Goal: Transaction & Acquisition: Obtain resource

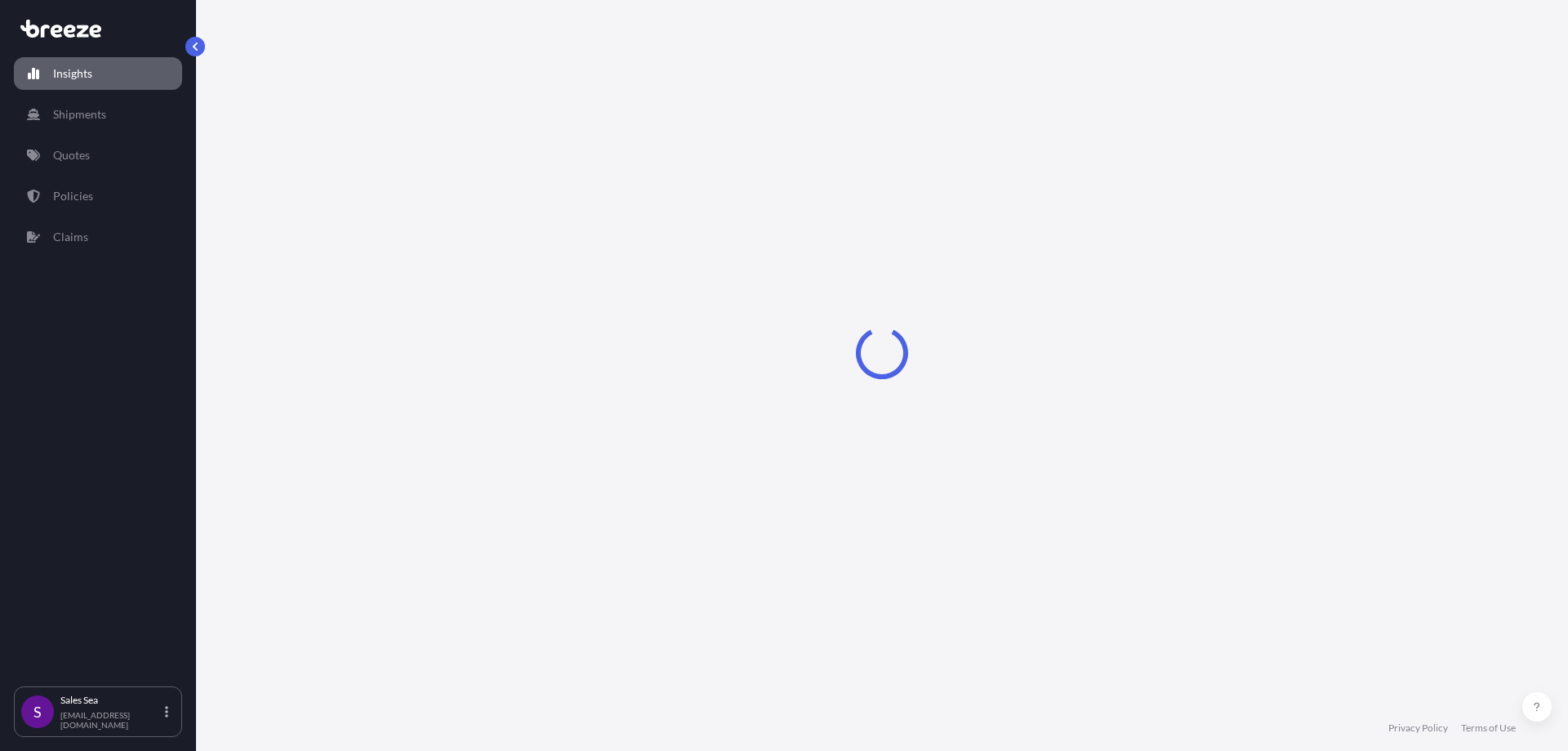
select select "2025"
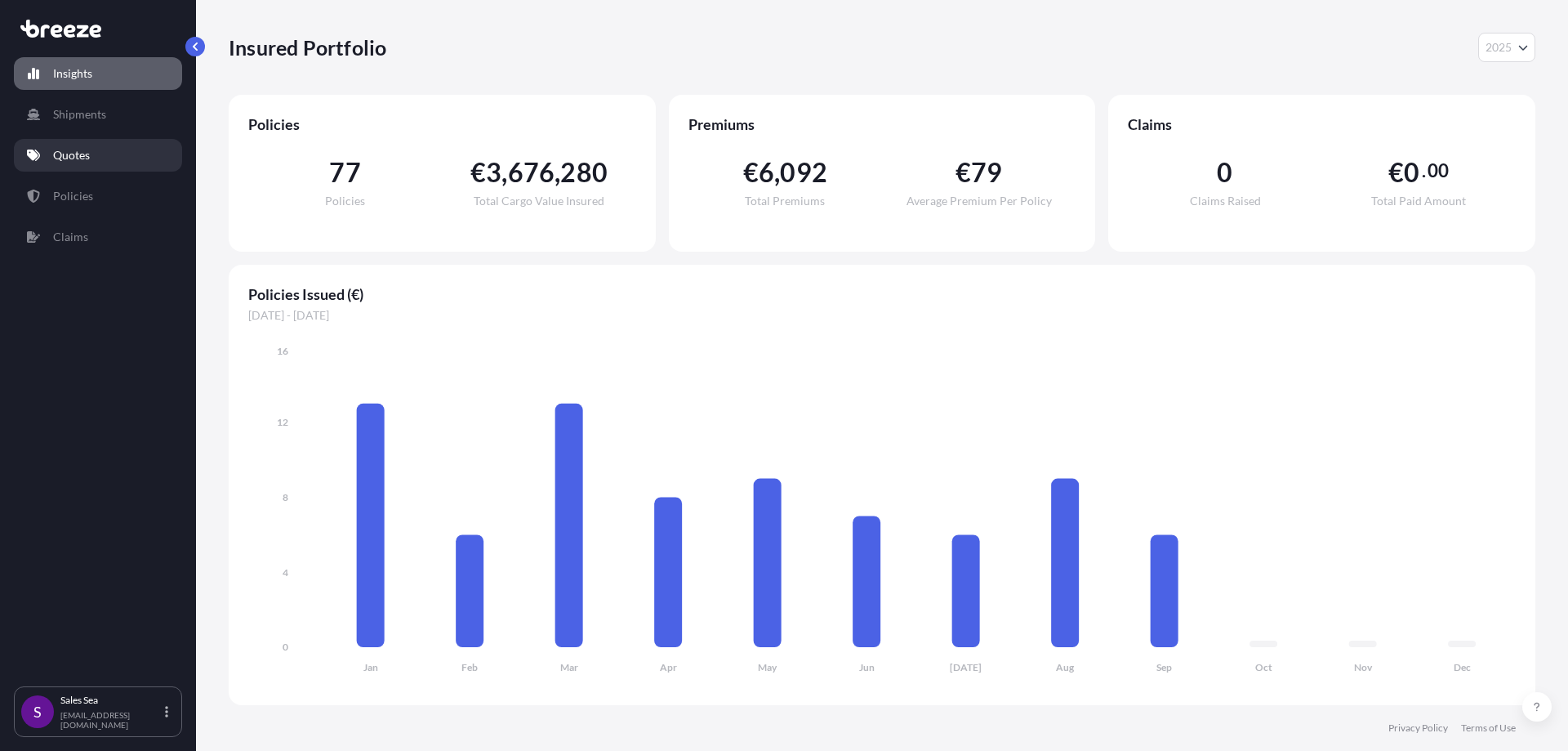
click at [65, 158] on p "Quotes" at bounding box center [71, 155] width 37 height 16
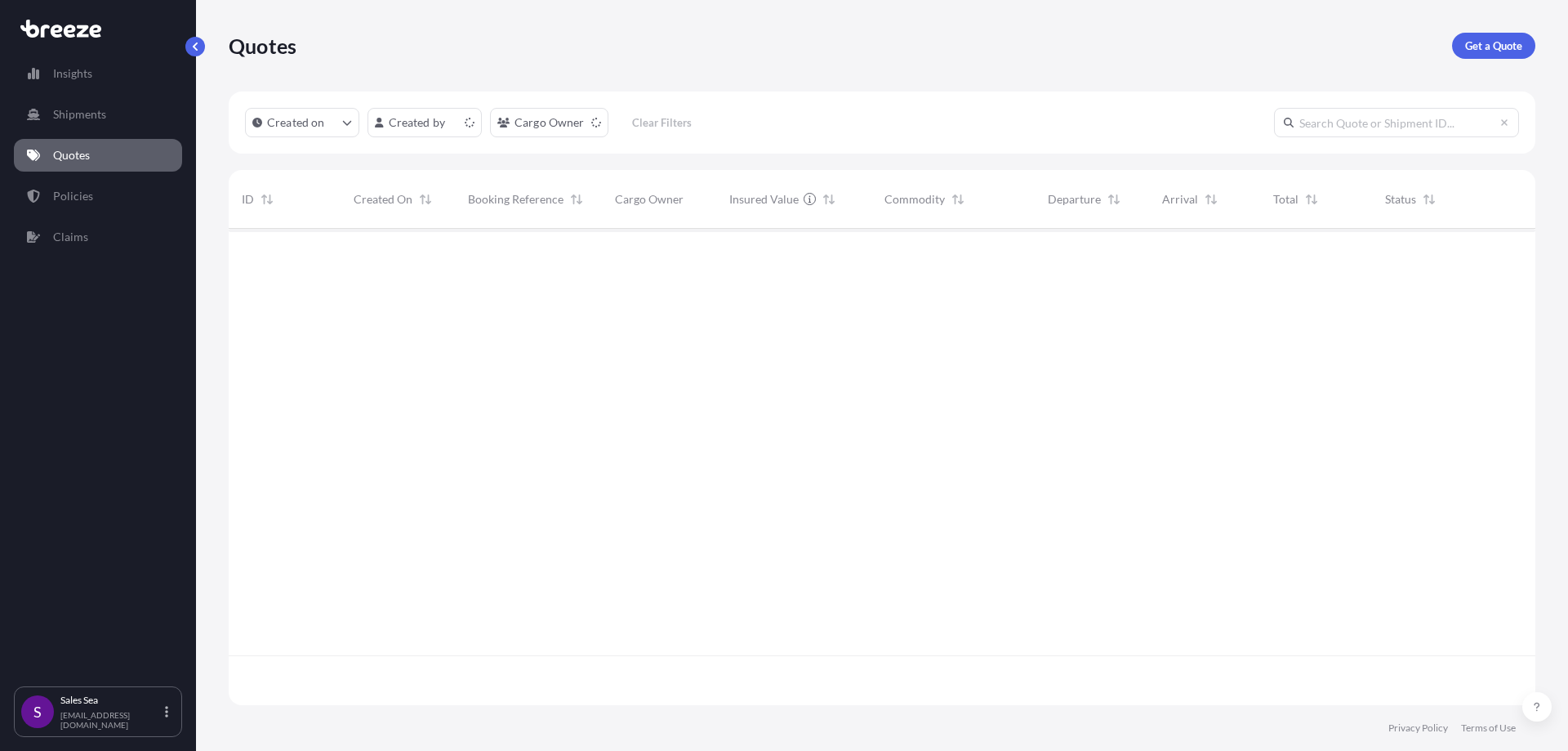
scroll to position [473, 1295]
click at [1502, 40] on p "Get a Quote" at bounding box center [1494, 45] width 57 height 16
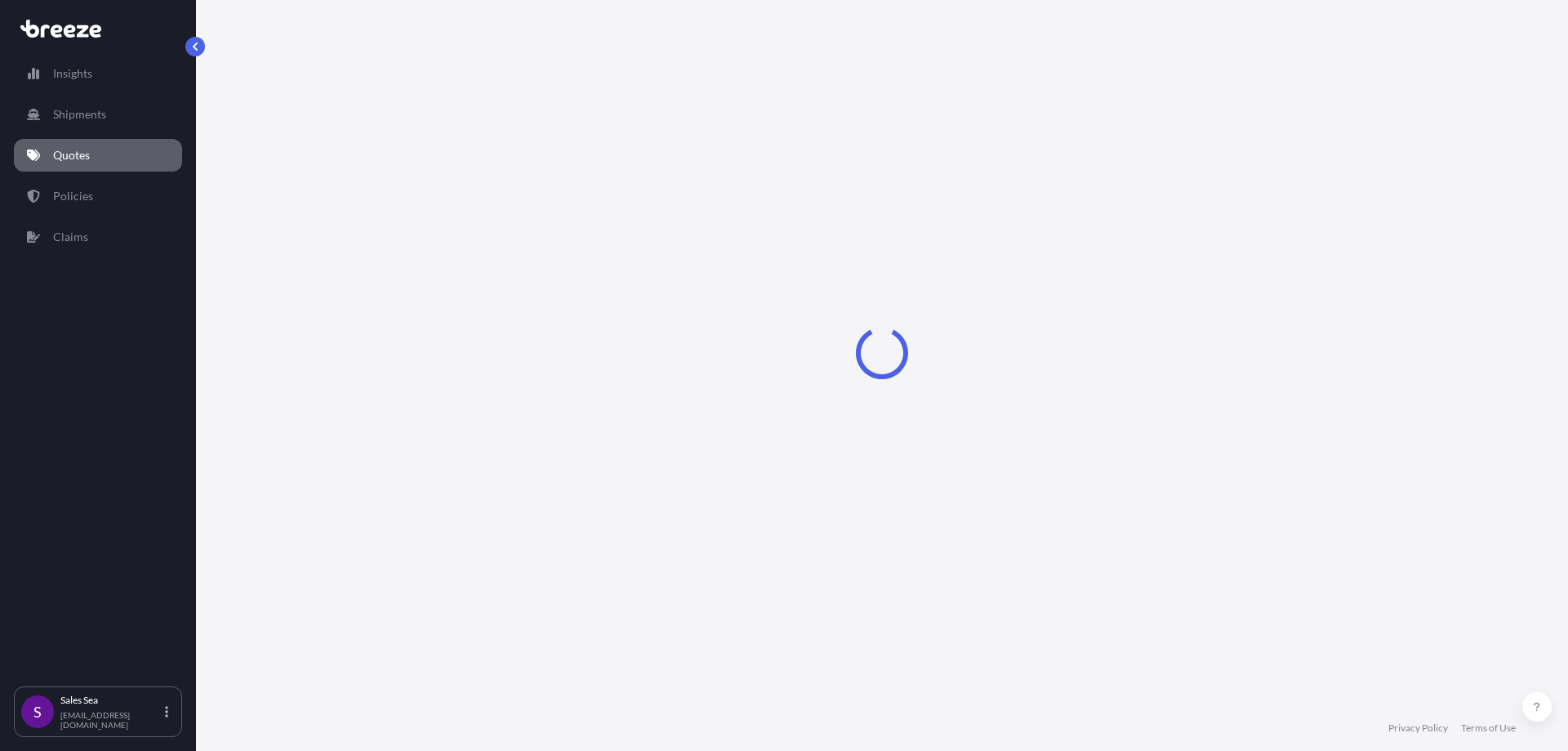
select select "Sea"
select select "1"
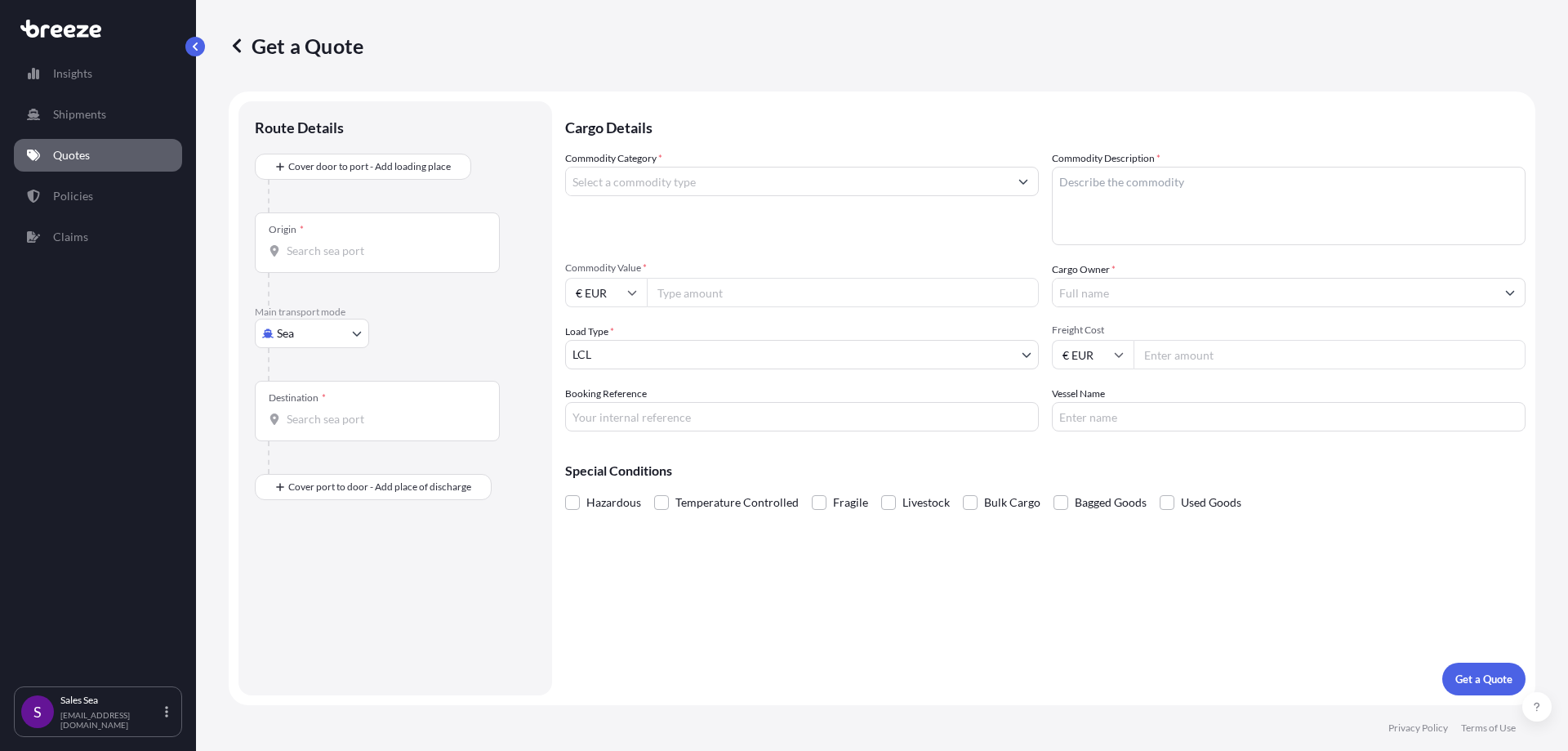
click at [288, 243] on div at bounding box center [377, 251] width 217 height 16
click at [288, 243] on input "Origin *" at bounding box center [383, 251] width 193 height 16
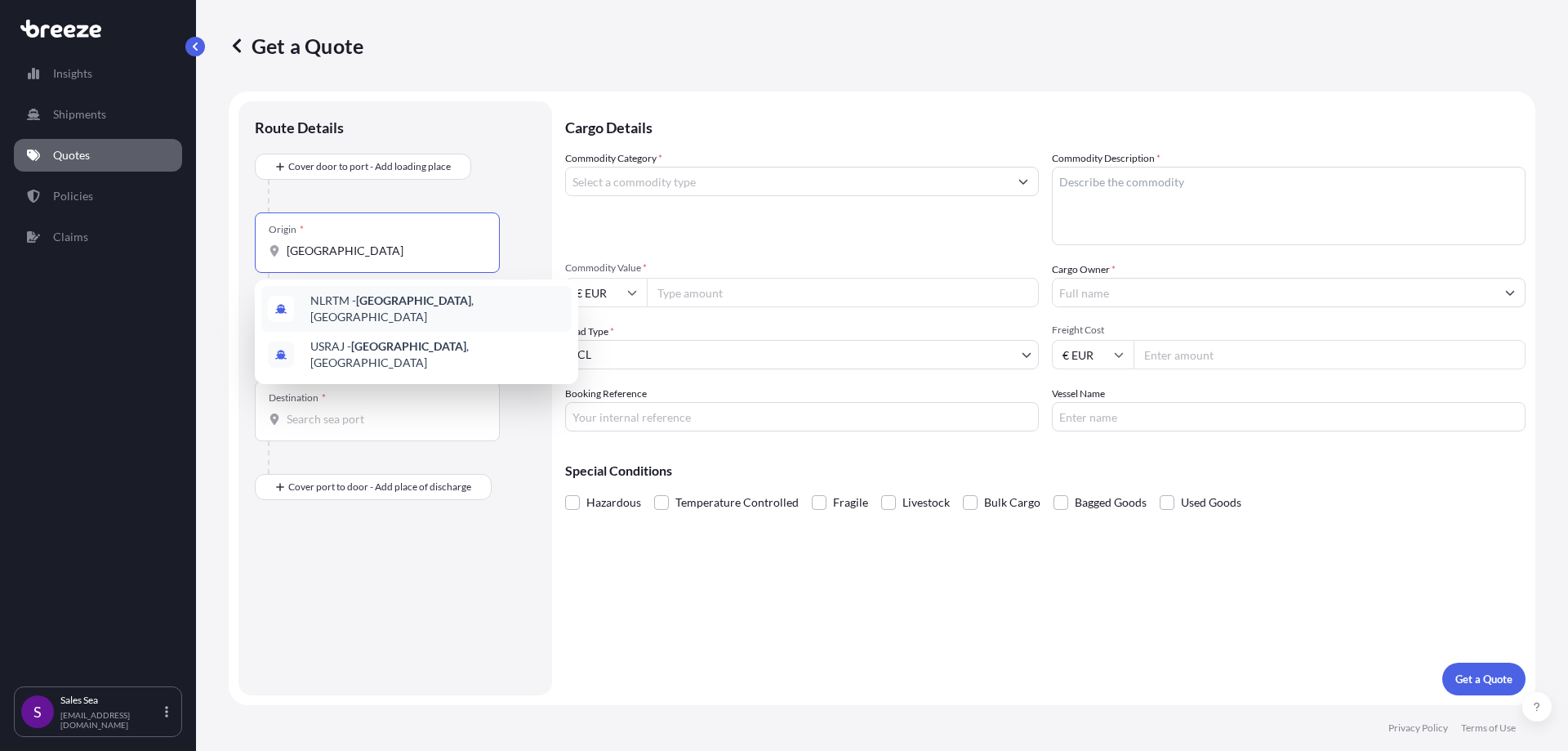
click at [355, 301] on span "NLRTM - [GEOGRAPHIC_DATA] , [GEOGRAPHIC_DATA]" at bounding box center [437, 309] width 255 height 33
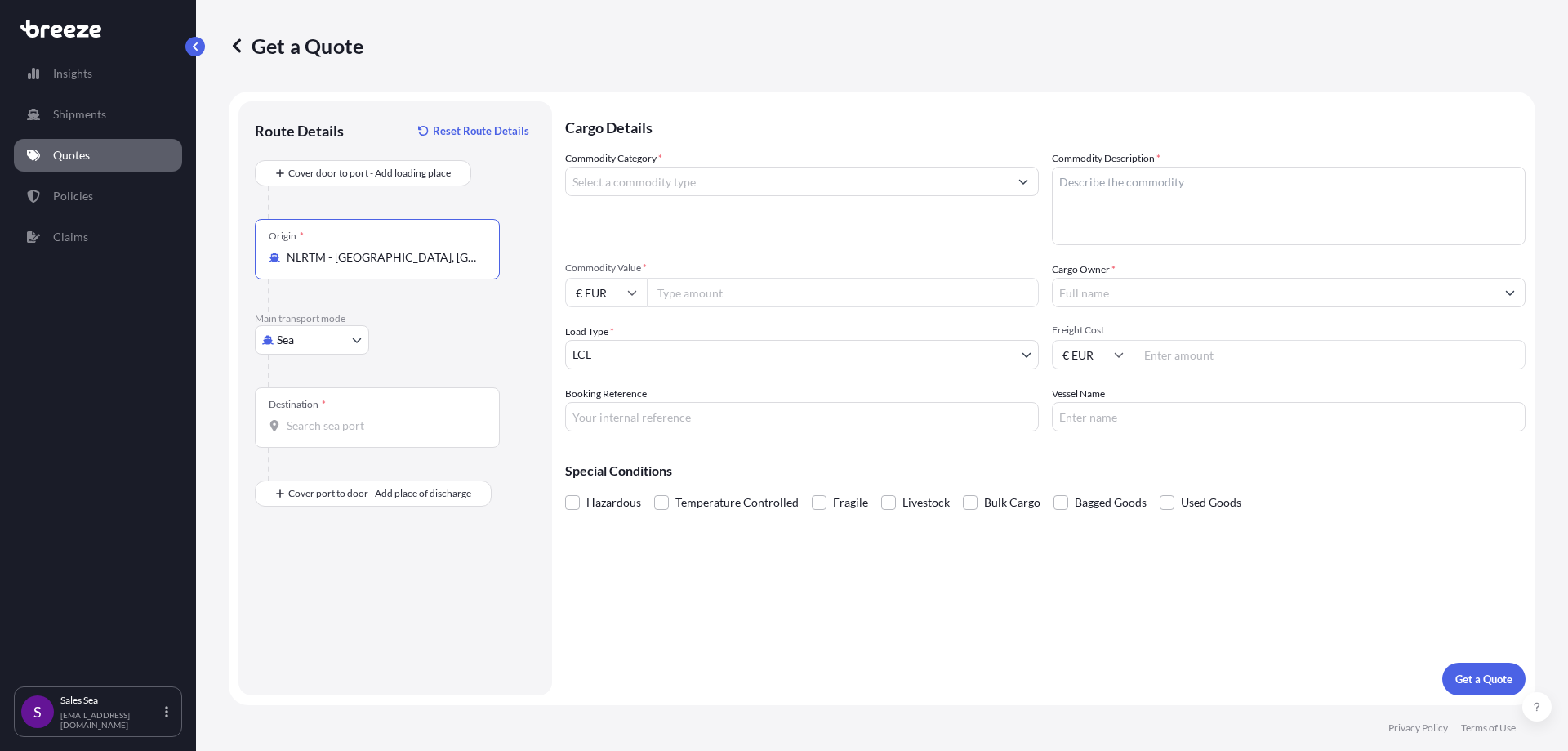
type input "NLRTM - [GEOGRAPHIC_DATA], [GEOGRAPHIC_DATA]"
click at [314, 416] on div "Destination *" at bounding box center [377, 417] width 245 height 61
click at [314, 417] on input "Destination *" at bounding box center [383, 425] width 193 height 16
click at [294, 420] on input "Destination * Please select a destination" at bounding box center [383, 425] width 193 height 16
drag, startPoint x: 318, startPoint y: 428, endPoint x: 298, endPoint y: 431, distance: 20.2
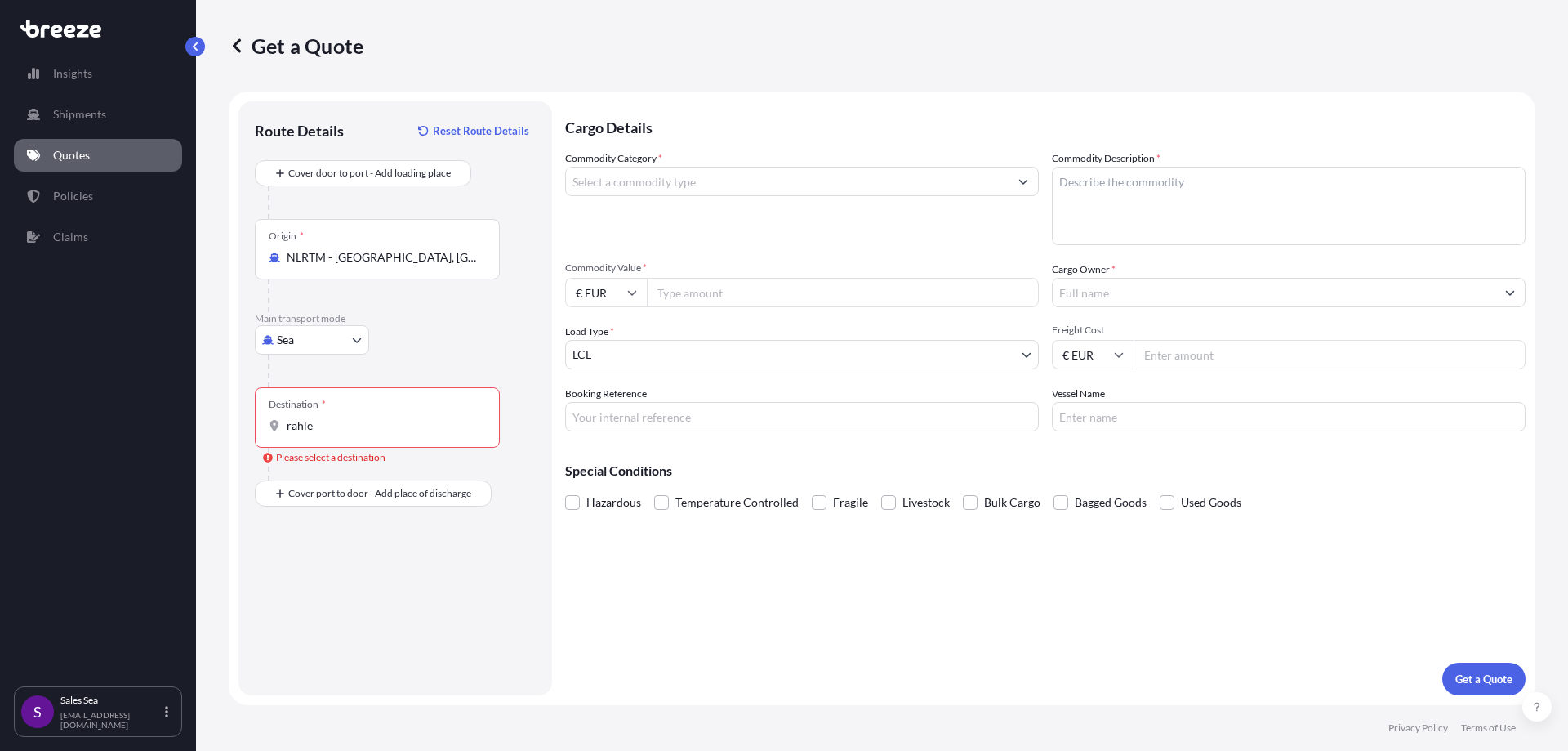
click at [298, 431] on input "rahle" at bounding box center [383, 425] width 193 height 16
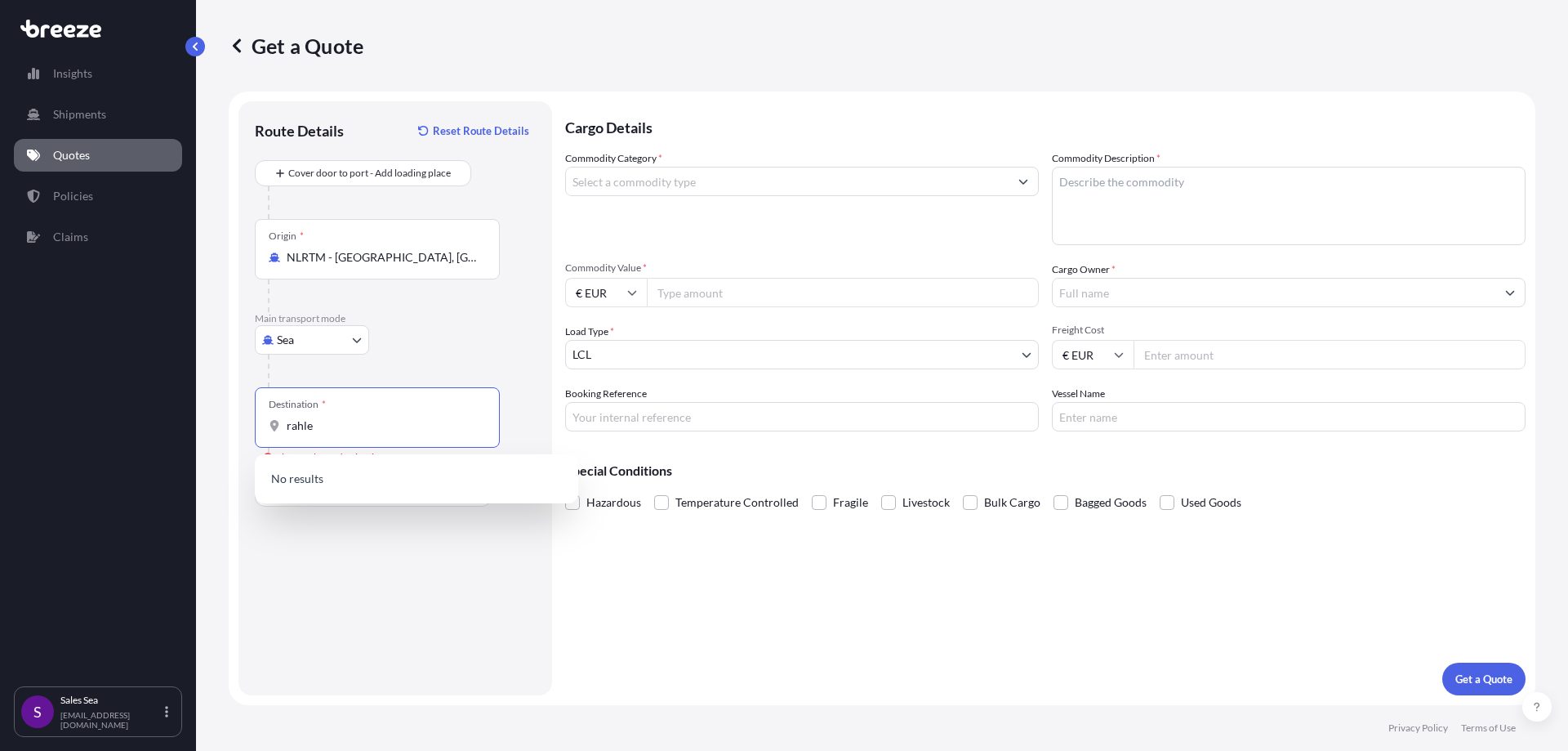
click at [343, 428] on input "rahle" at bounding box center [383, 425] width 193 height 16
drag, startPoint x: 376, startPoint y: 427, endPoint x: 245, endPoint y: 431, distance: 131.1
click at [245, 431] on div "Route Details Reset Route Details Cover door to port - Add loading place Place …" at bounding box center [395, 398] width 314 height 594
paste input "[GEOGRAPHIC_DATA]"
type input "[GEOGRAPHIC_DATA]"
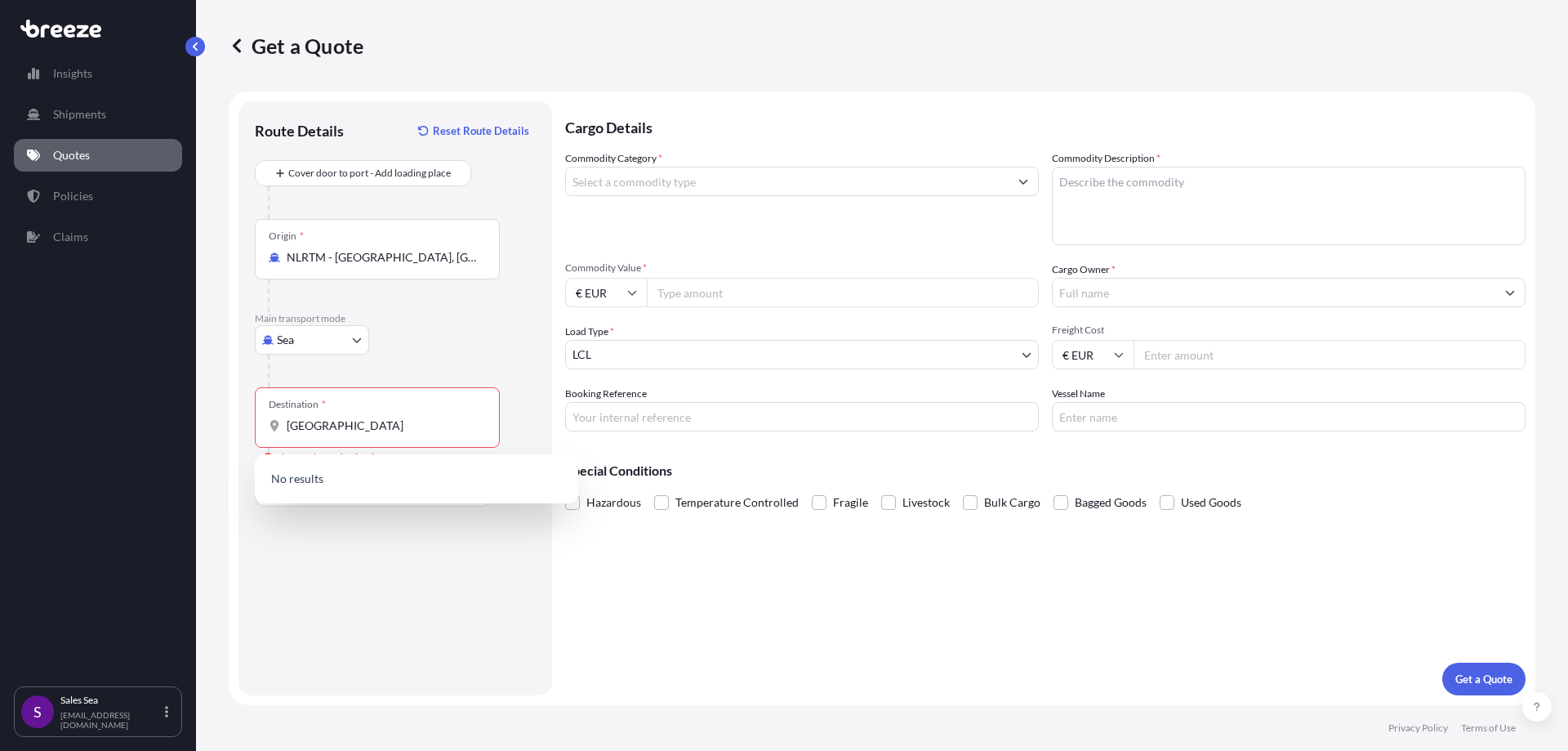
click at [399, 346] on div "Sea Sea Air Road Rail" at bounding box center [395, 340] width 281 height 29
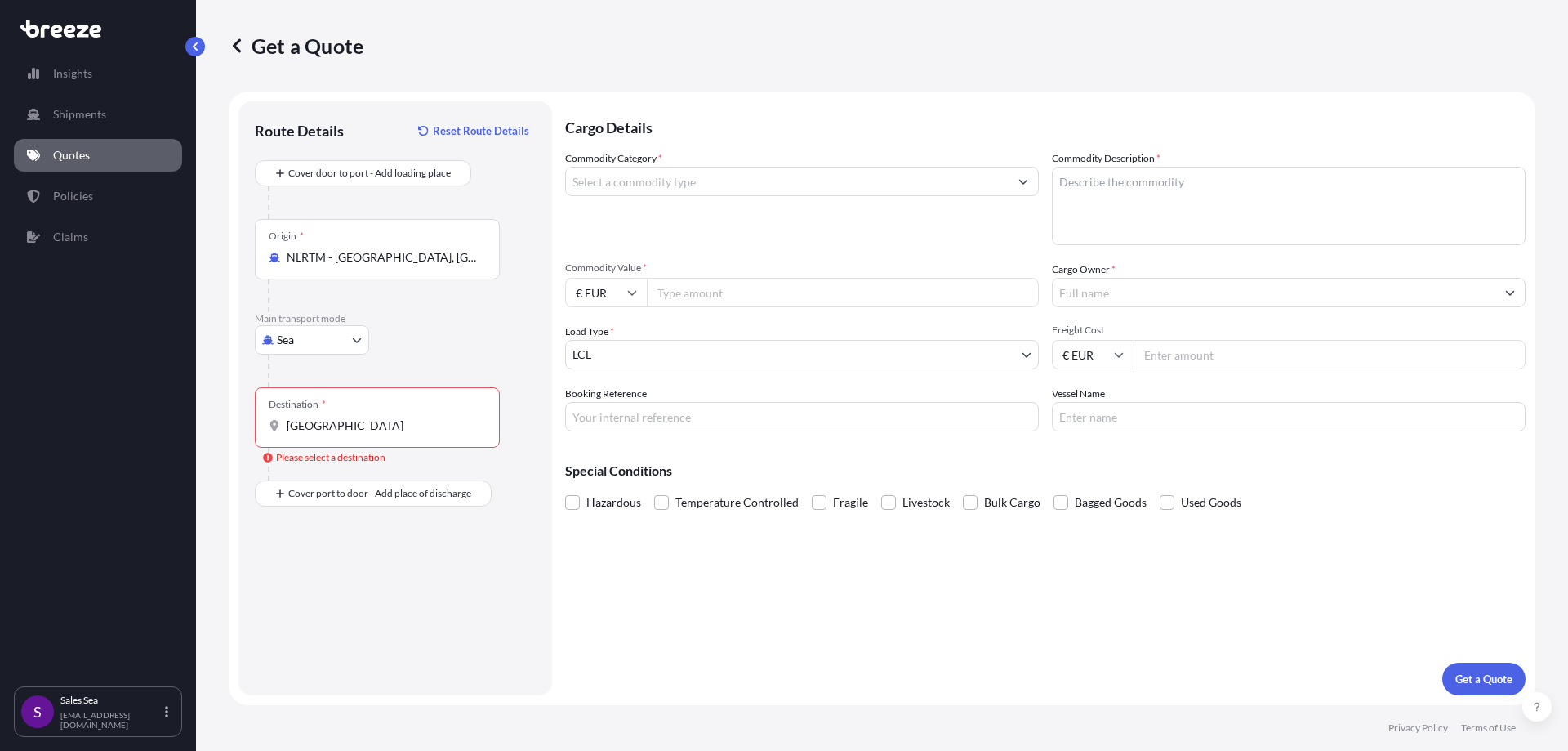
click at [327, 336] on body "0 options available. Insights Shipments Quotes Policies Claims S Sales Sea [EMA…" at bounding box center [784, 375] width 1568 height 751
click at [307, 435] on span "Road" at bounding box center [298, 441] width 26 height 16
select select "Road"
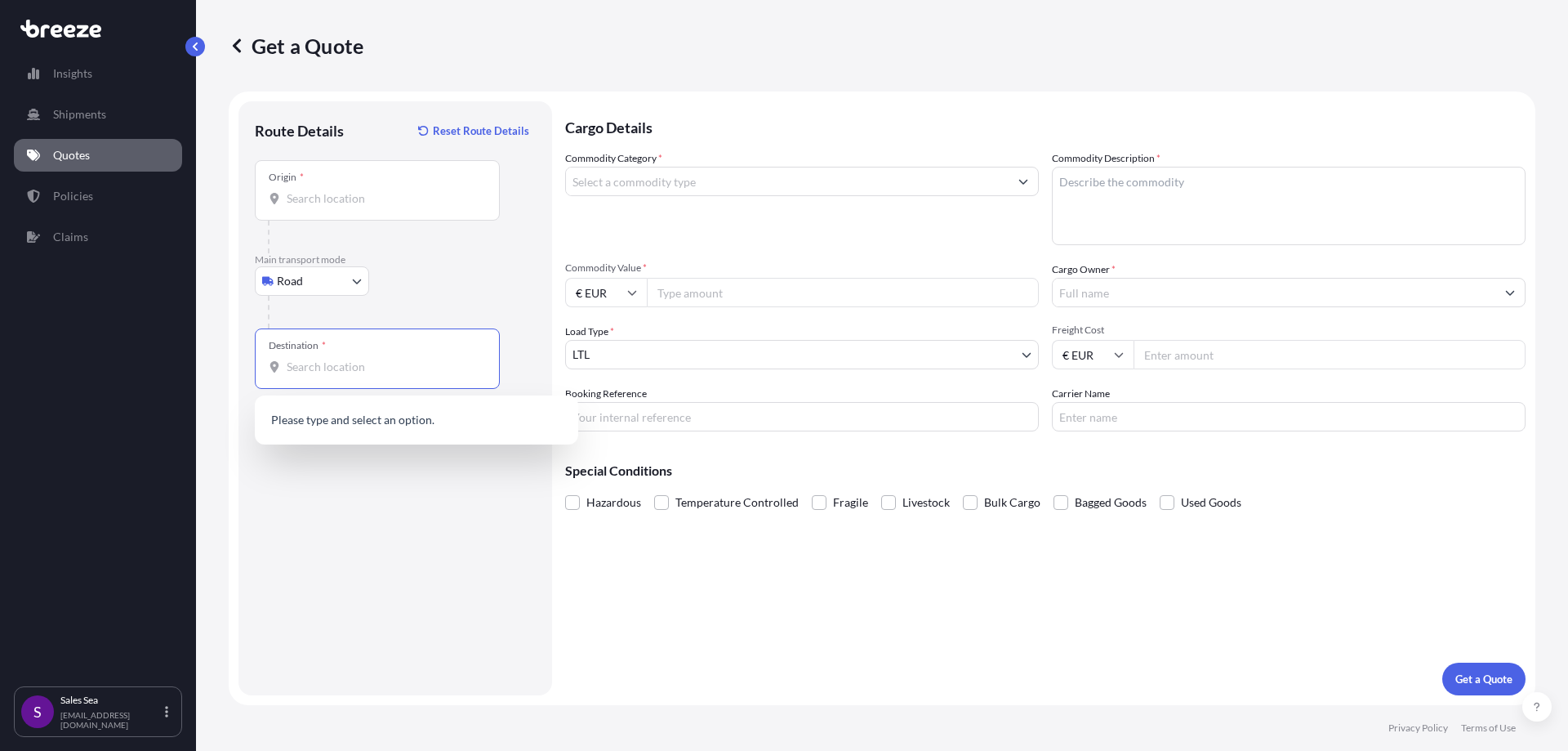
click at [319, 373] on input "Destination *" at bounding box center [383, 366] width 193 height 16
click at [325, 298] on div at bounding box center [402, 312] width 268 height 33
click at [325, 290] on body "0 options available. Insights Shipments Quotes Policies Claims S Sales Sea [EMA…" at bounding box center [784, 375] width 1568 height 751
click at [301, 324] on span "Sea" at bounding box center [294, 323] width 17 height 16
select select "Sea"
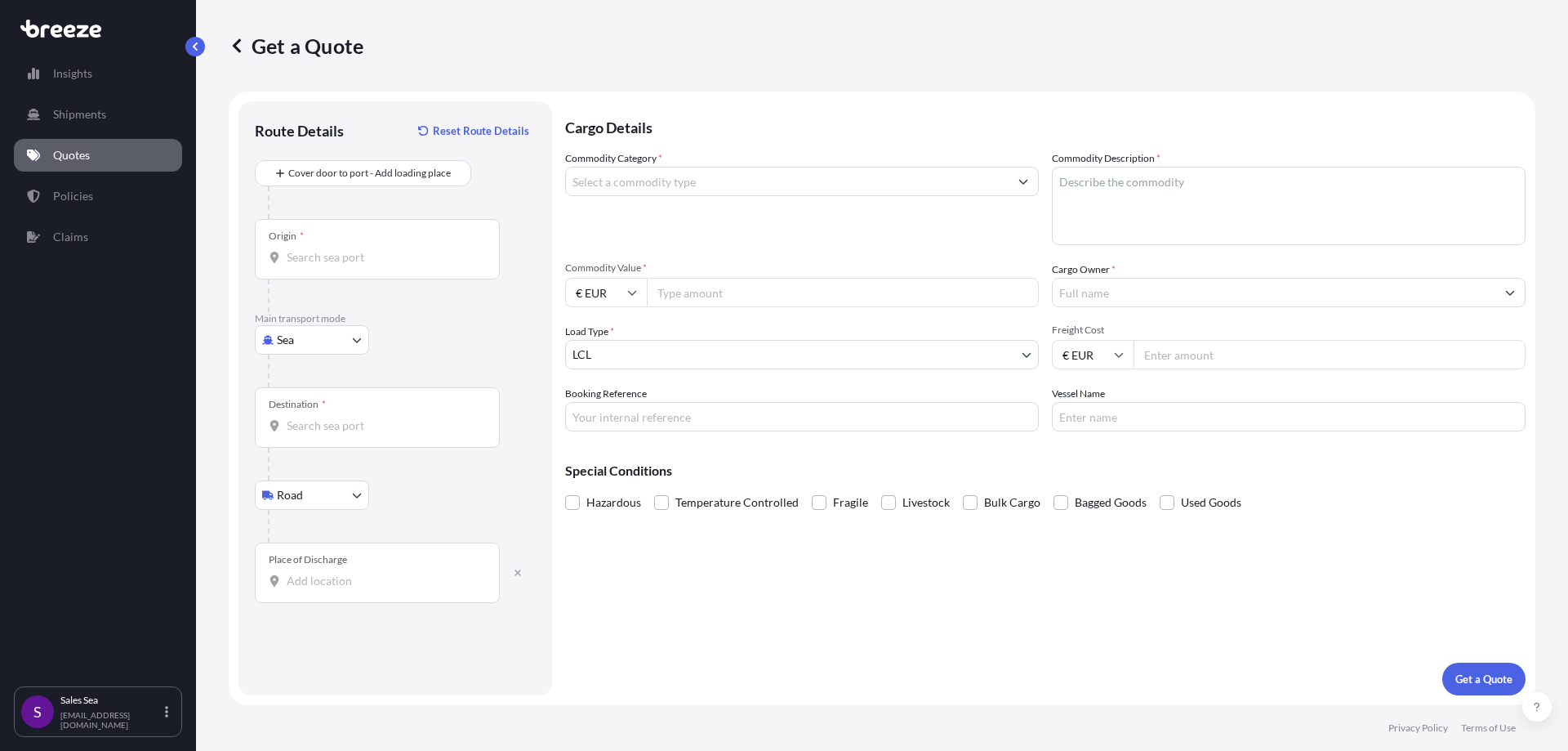
click at [301, 600] on div "Place of Discharge" at bounding box center [377, 573] width 245 height 61
click at [301, 589] on input "Place of Discharge" at bounding box center [383, 580] width 193 height 16
click at [297, 584] on input "Place of Discharge" at bounding box center [383, 580] width 193 height 16
paste input "[GEOGRAPHIC_DATA]"
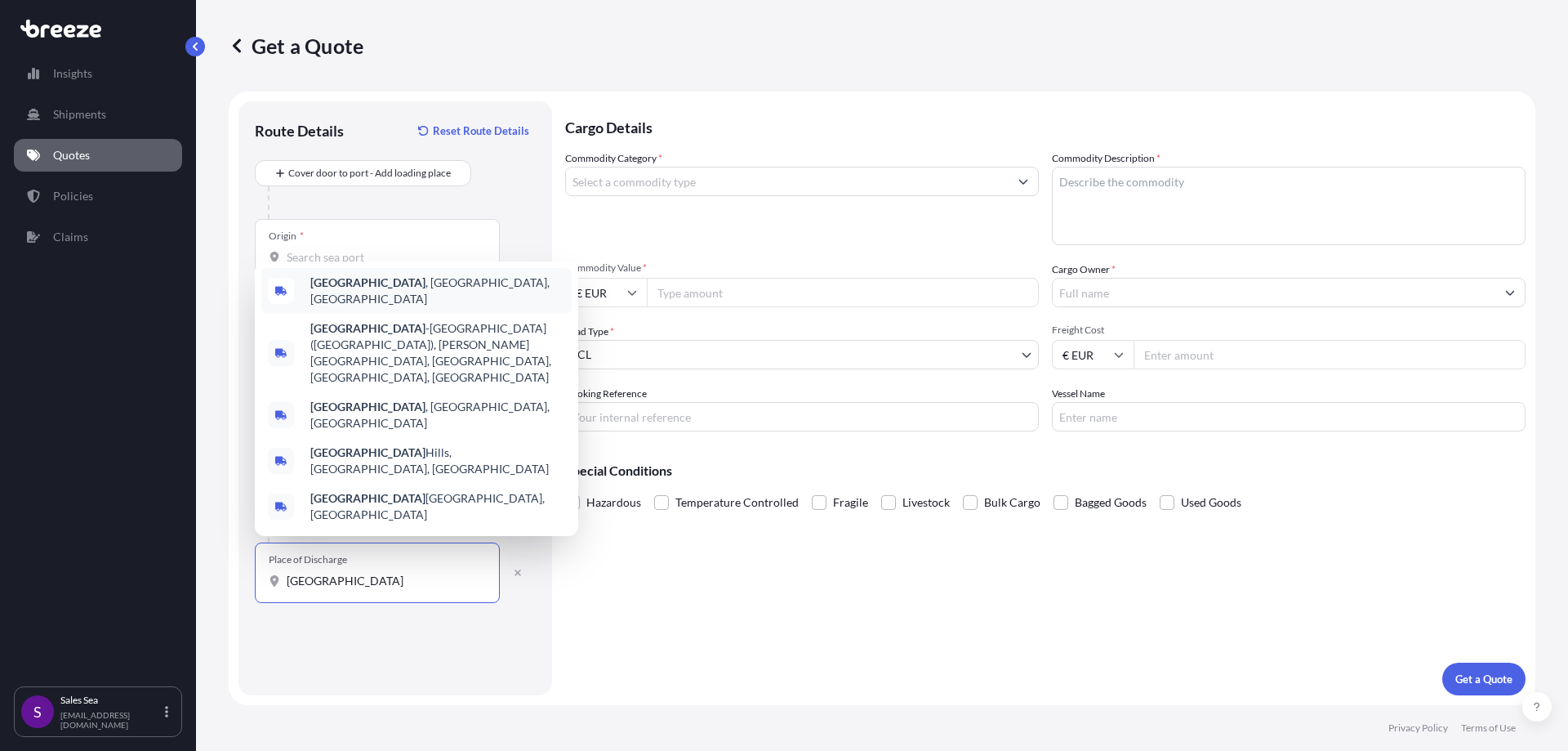
click at [363, 307] on span "[GEOGRAPHIC_DATA] , [GEOGRAPHIC_DATA], [GEOGRAPHIC_DATA]" at bounding box center [437, 290] width 255 height 33
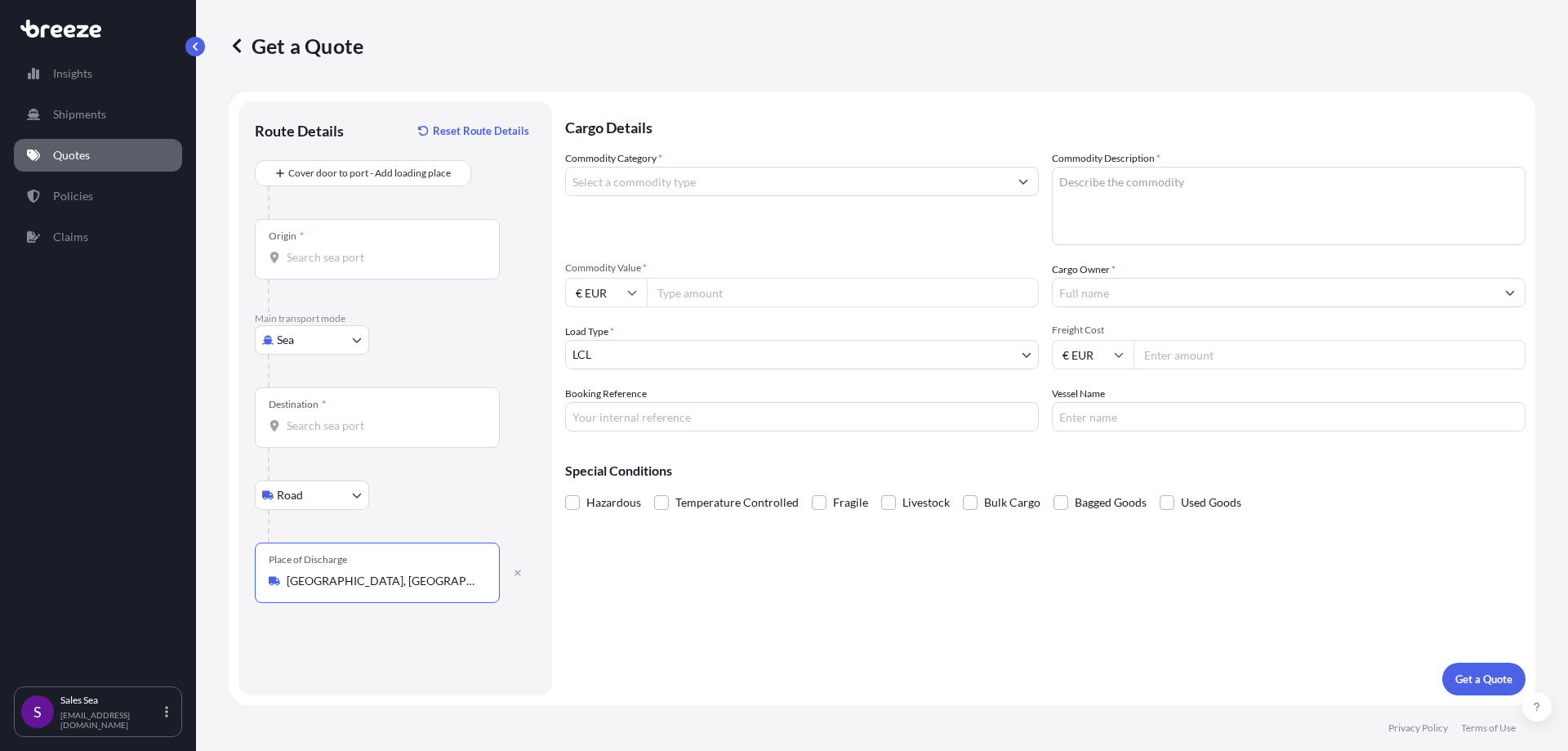
type input "[GEOGRAPHIC_DATA], [GEOGRAPHIC_DATA], [GEOGRAPHIC_DATA]"
click at [313, 266] on div "Origin *" at bounding box center [377, 249] width 245 height 61
click at [313, 266] on input "Origin *" at bounding box center [383, 257] width 193 height 16
type input "NLRTM - [GEOGRAPHIC_DATA], [GEOGRAPHIC_DATA]"
click at [413, 343] on div "Sea Sea Air Road Rail" at bounding box center [395, 340] width 281 height 29
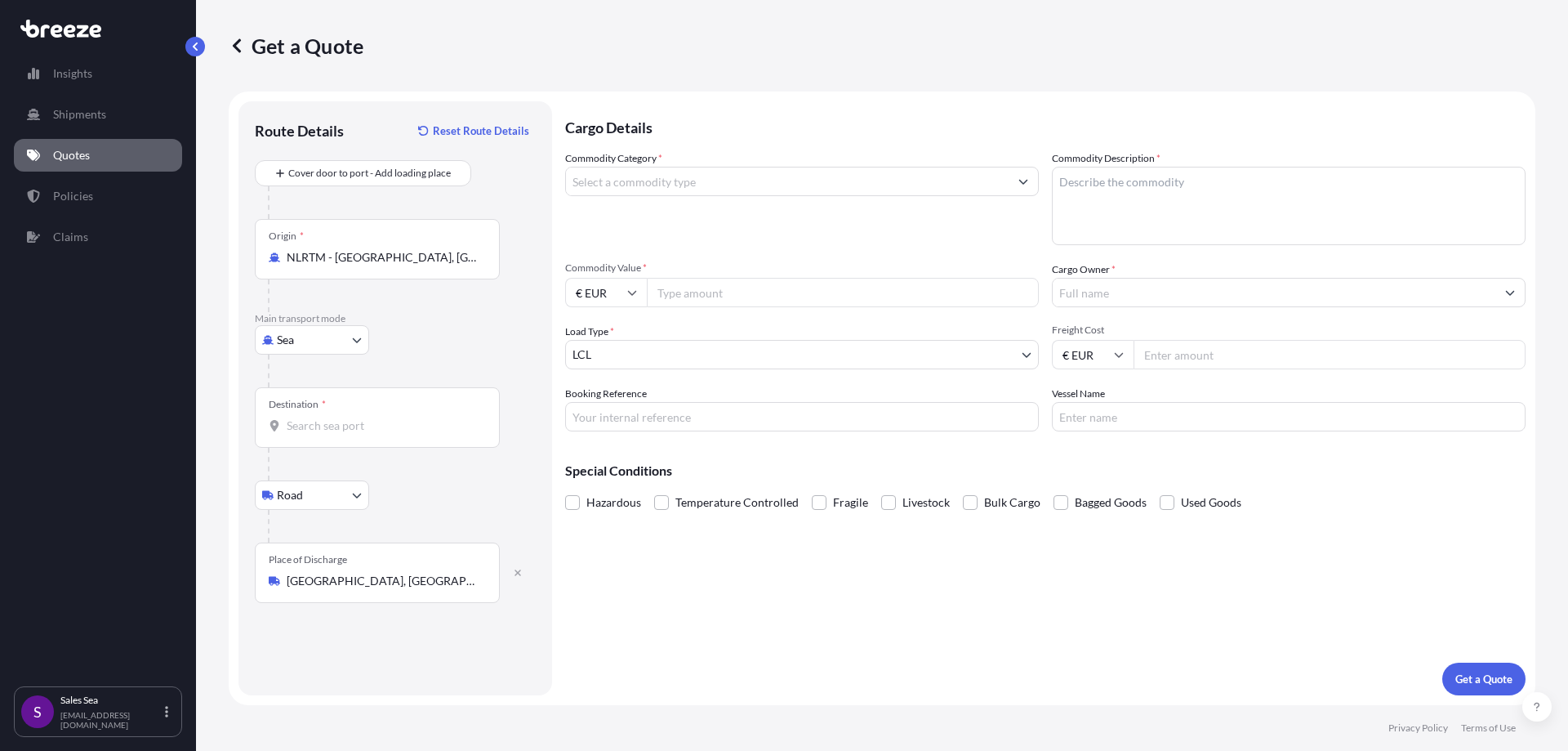
click at [651, 185] on input "Commodity Category *" at bounding box center [787, 181] width 443 height 29
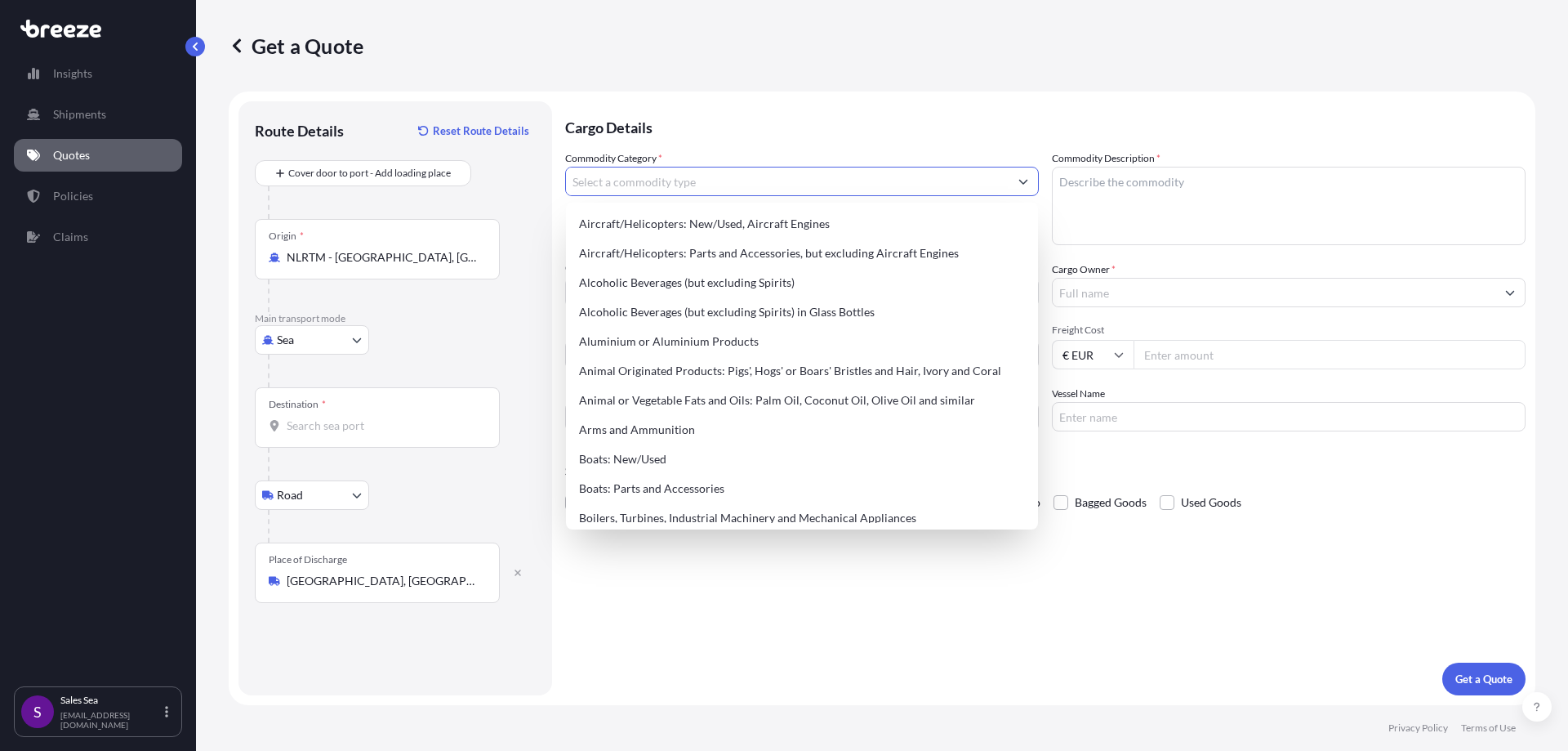
click at [638, 181] on input "Commodity Category *" at bounding box center [787, 181] width 443 height 29
paste input "Lithium Ion Batteries"
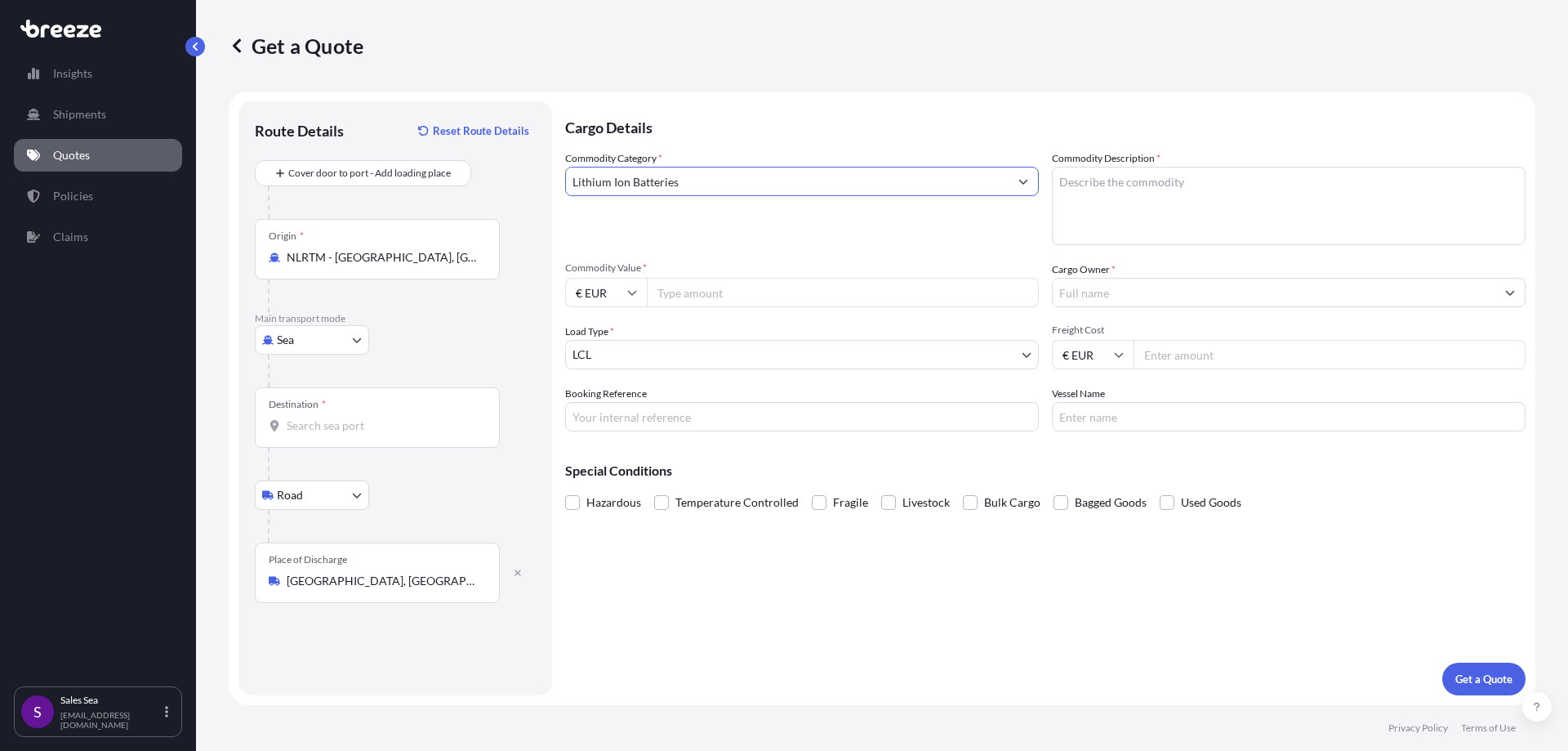
drag, startPoint x: 713, startPoint y: 181, endPoint x: 467, endPoint y: 178, distance: 246.0
click at [467, 178] on form "Route Details Reset Route Details Cover door to port - Add loading place Place …" at bounding box center [882, 399] width 1307 height 614
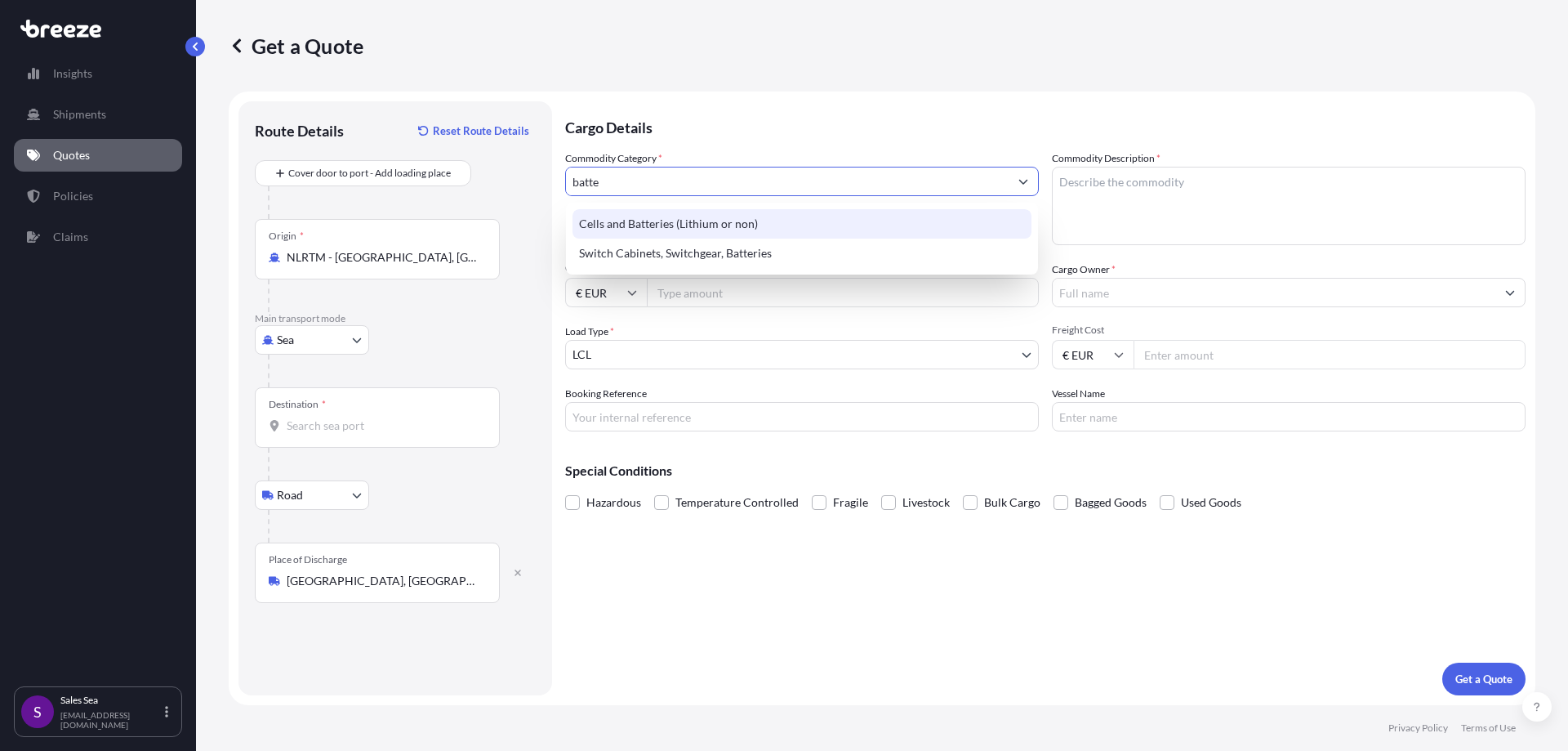
click at [658, 225] on div "Cells and Batteries (Lithium or non)" at bounding box center [802, 224] width 459 height 29
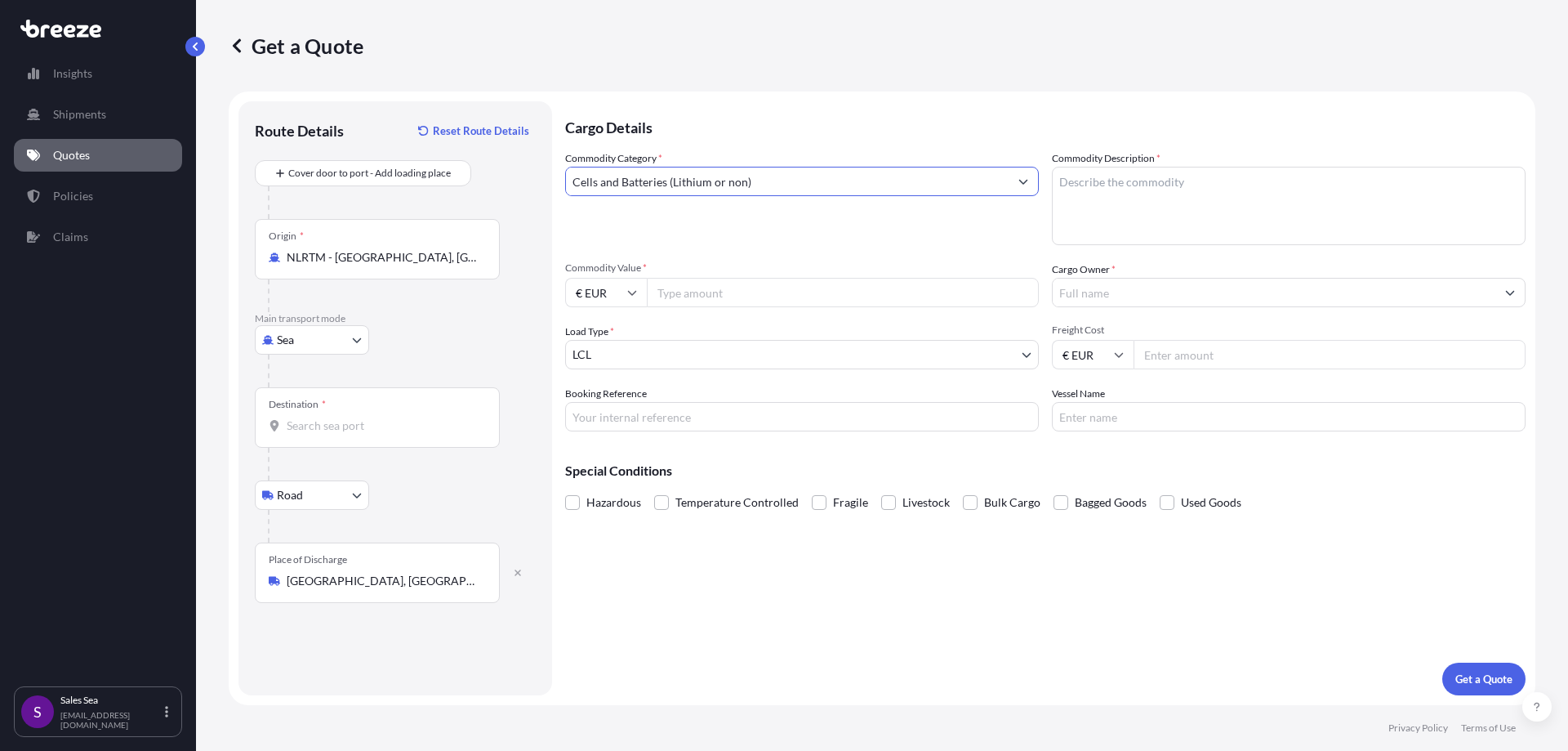
type input "Cells and Batteries (Lithium or non)"
click at [1090, 194] on textarea "Commodity Description *" at bounding box center [1288, 205] width 473 height 78
paste textarea "Lithium Ion Batteries"
type textarea "Lithium Ion Batteries"
click at [935, 229] on div "Commodity Category * Cells and Batteries (Lithium or non)" at bounding box center [801, 198] width 473 height 95
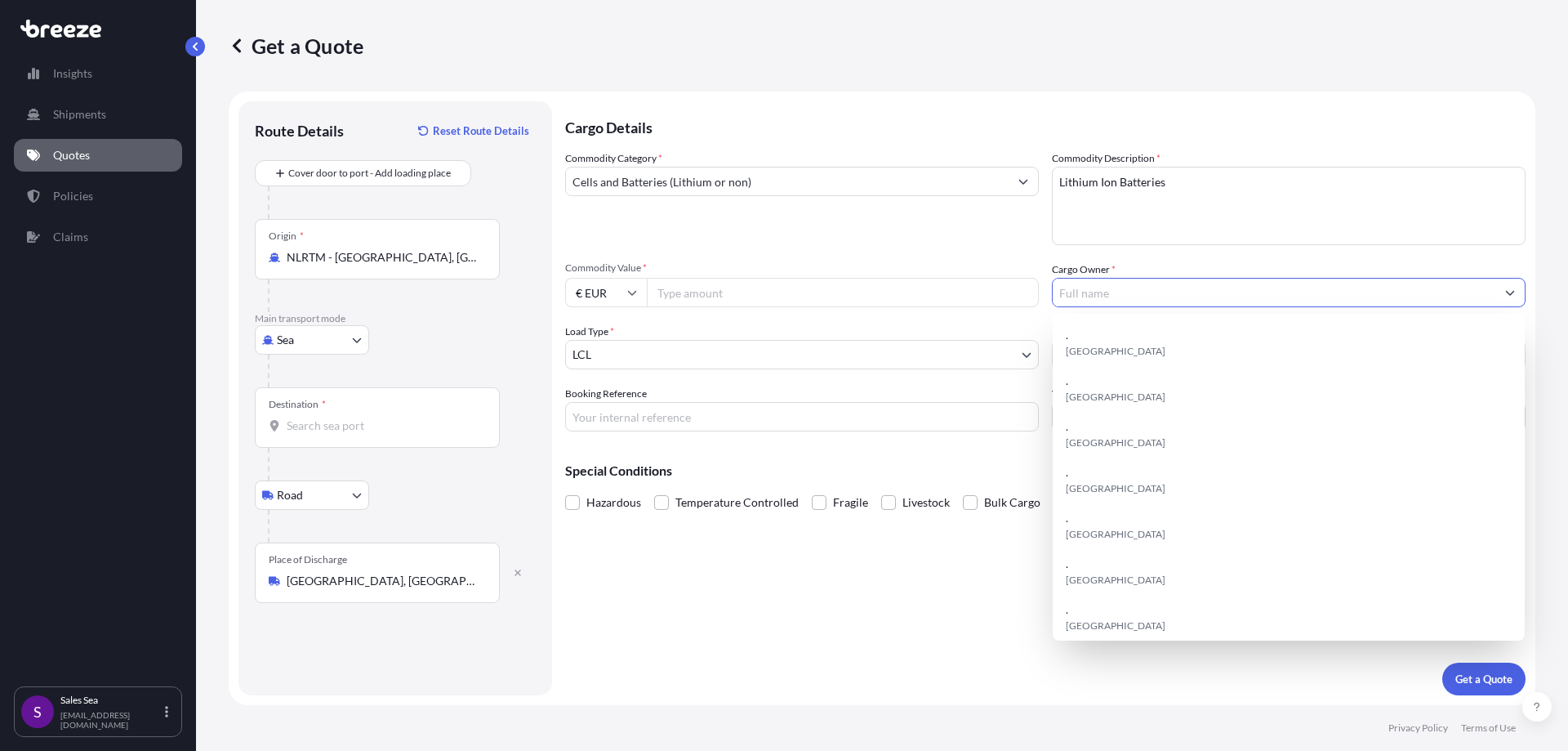
click at [1086, 292] on input "Cargo Owner *" at bounding box center [1274, 292] width 443 height 29
type input "."
click at [906, 232] on div "Commodity Category * Cells and Batteries (Lithium or non)" at bounding box center [801, 198] width 473 height 95
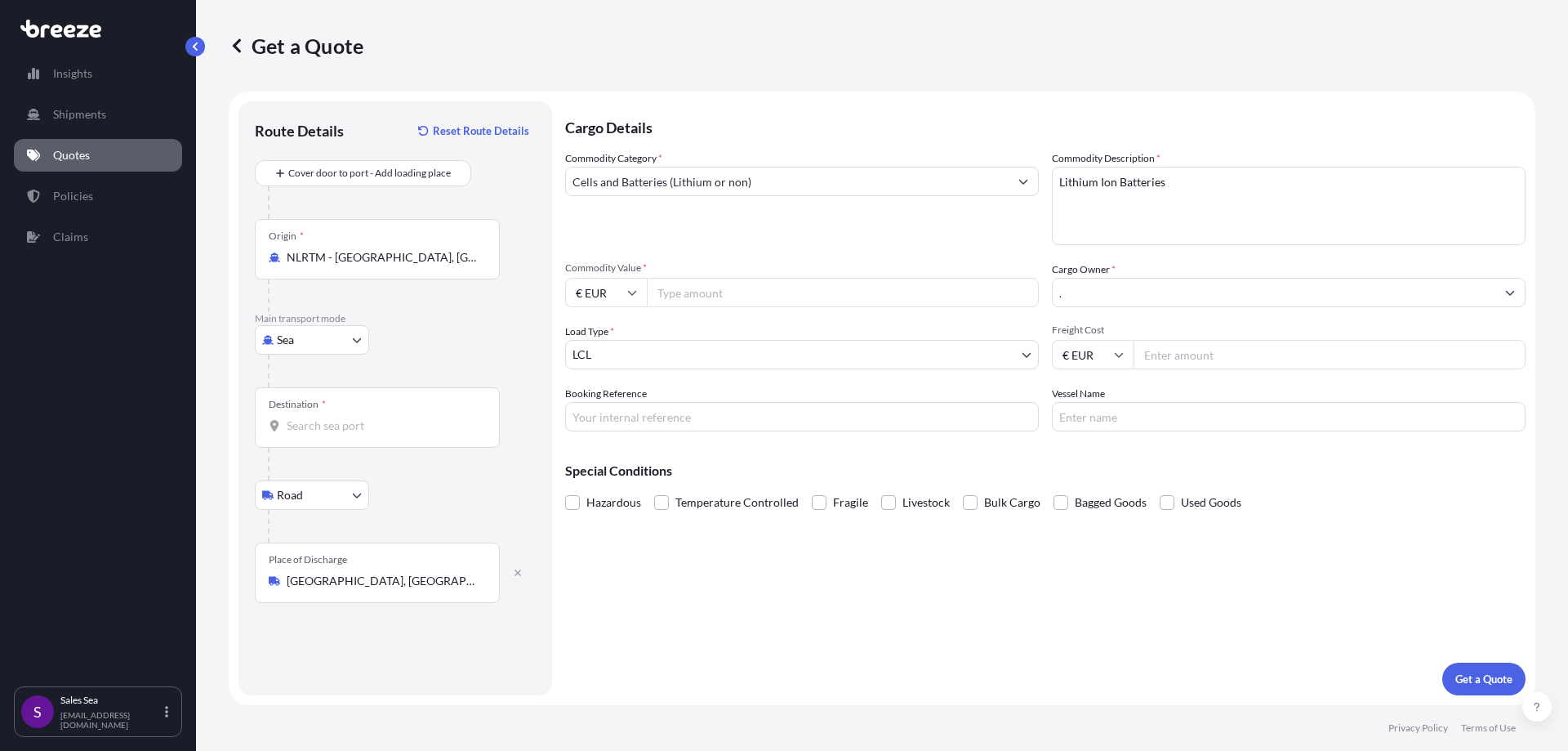
click at [693, 290] on input "Commodity Value *" at bounding box center [842, 292] width 392 height 29
type input "51000"
click at [727, 243] on div "Commodity Category * Cells and Batteries (Lithium or non)" at bounding box center [801, 198] width 473 height 95
click at [606, 417] on input "Booking Reference" at bounding box center [801, 416] width 473 height 29
paste input "SF145840"
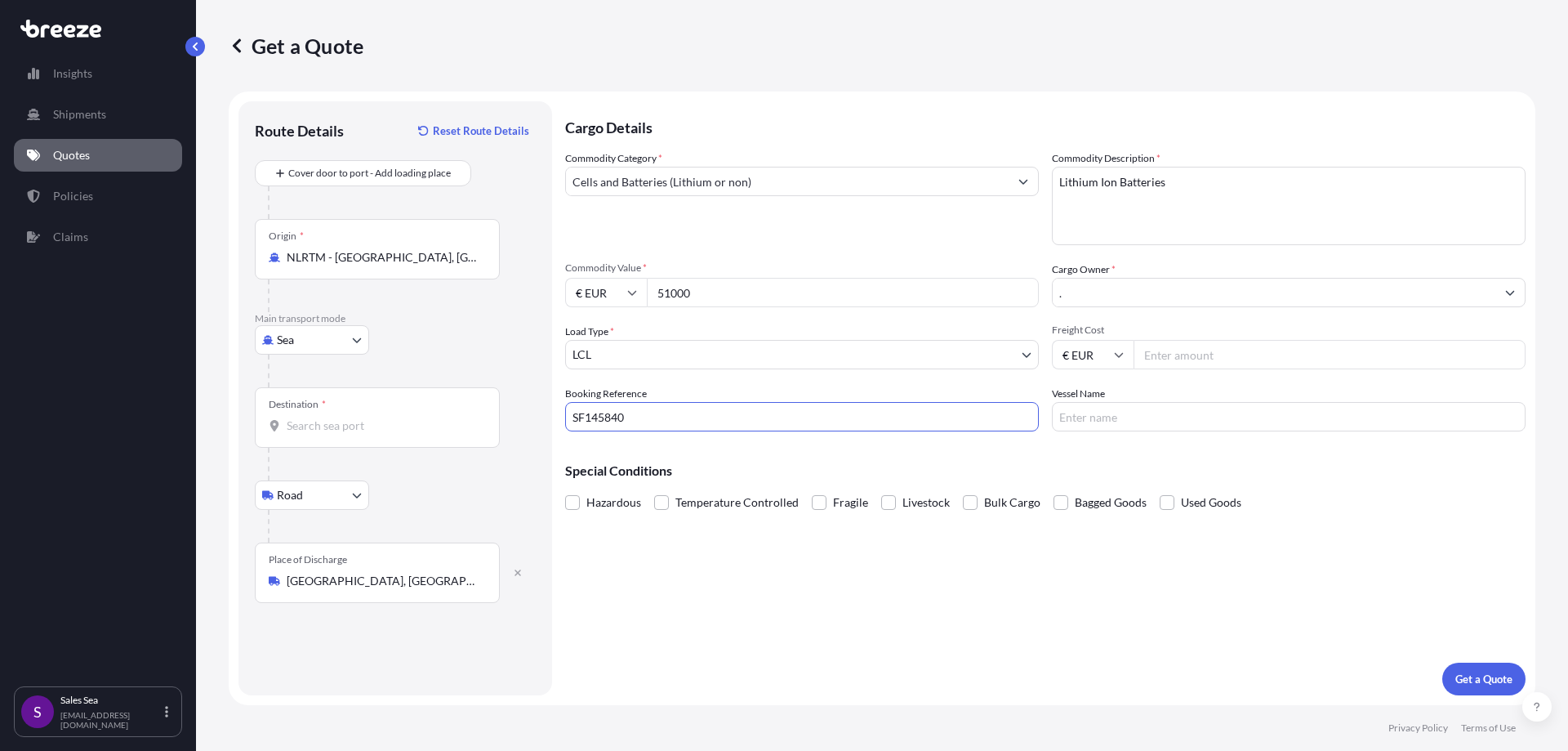
type input "SF145840"
click at [740, 452] on div "Special Conditions Hazardous Temperature Controlled Fragile Livestock Bulk Carg…" at bounding box center [1045, 479] width 960 height 71
click at [569, 501] on span at bounding box center [572, 502] width 14 height 14
click at [565, 490] on input "Hazardous" at bounding box center [565, 490] width 0 height 0
click at [1187, 355] on input "Freight Cost" at bounding box center [1329, 354] width 392 height 29
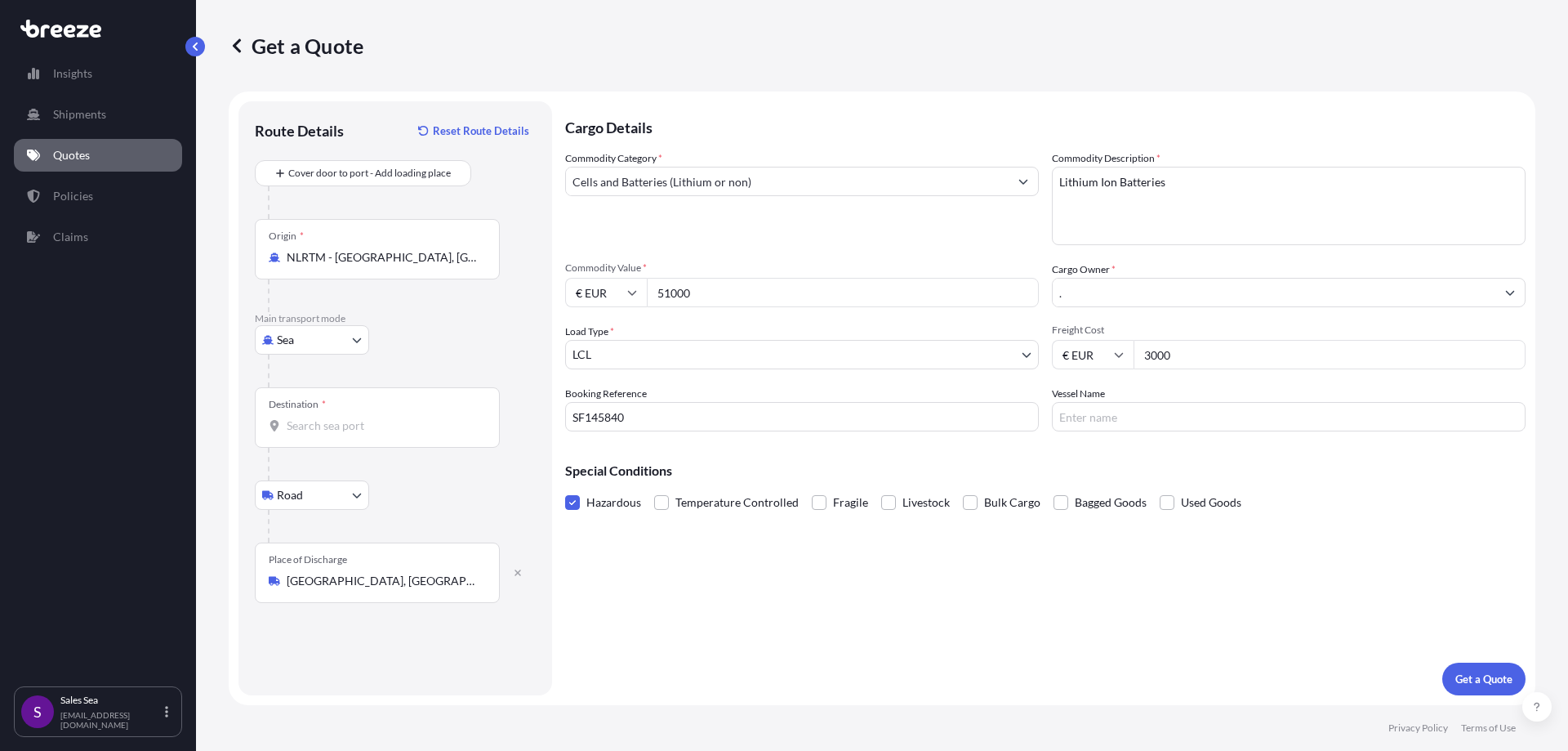
type input "3000"
click at [832, 445] on div "Special Conditions Hazardous Temperature Controlled Fragile Livestock Bulk Carg…" at bounding box center [1045, 479] width 960 height 71
click at [323, 421] on input "Destination *" at bounding box center [383, 425] width 193 height 16
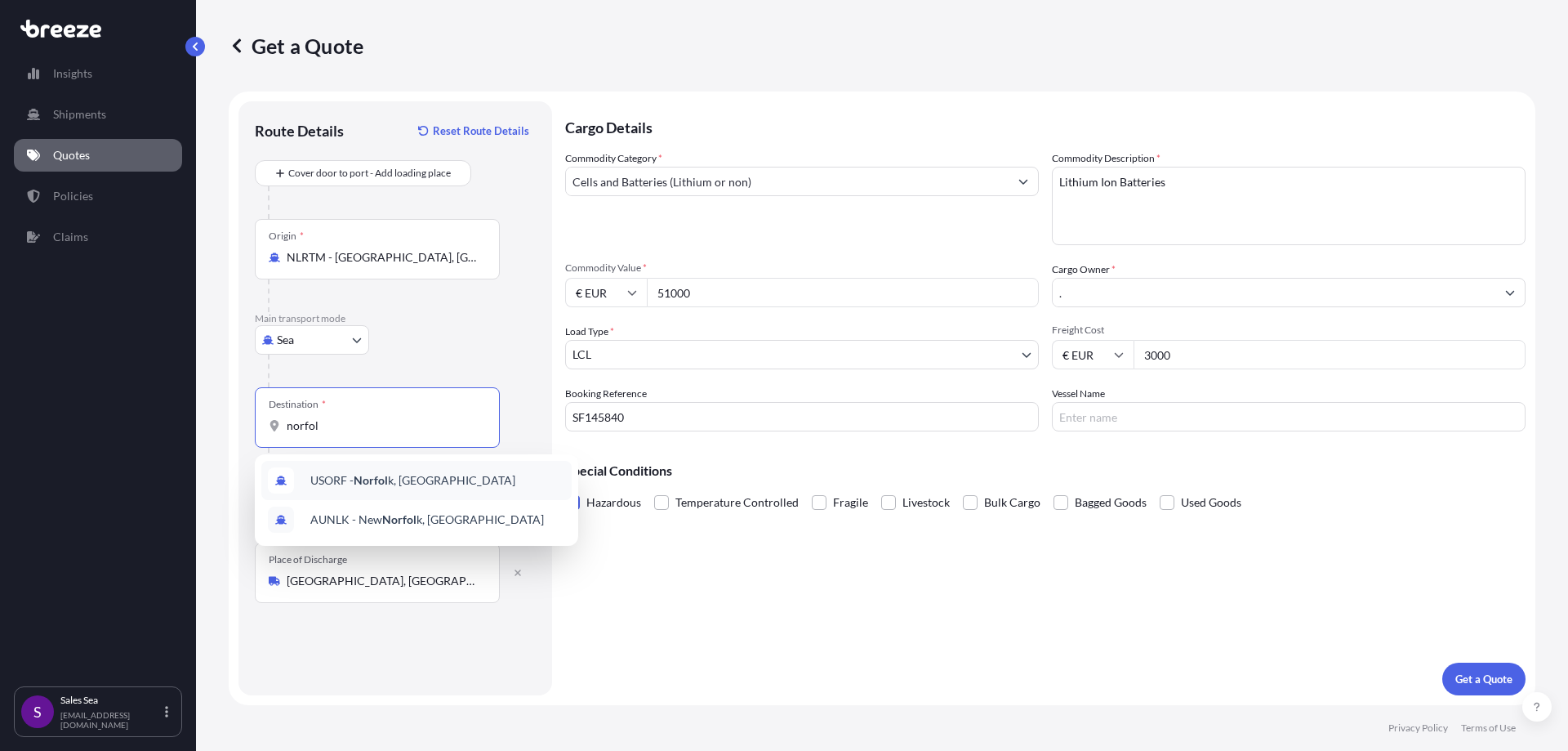
click at [396, 481] on span "USORF - Norfol k, [GEOGRAPHIC_DATA]" at bounding box center [413, 480] width 205 height 16
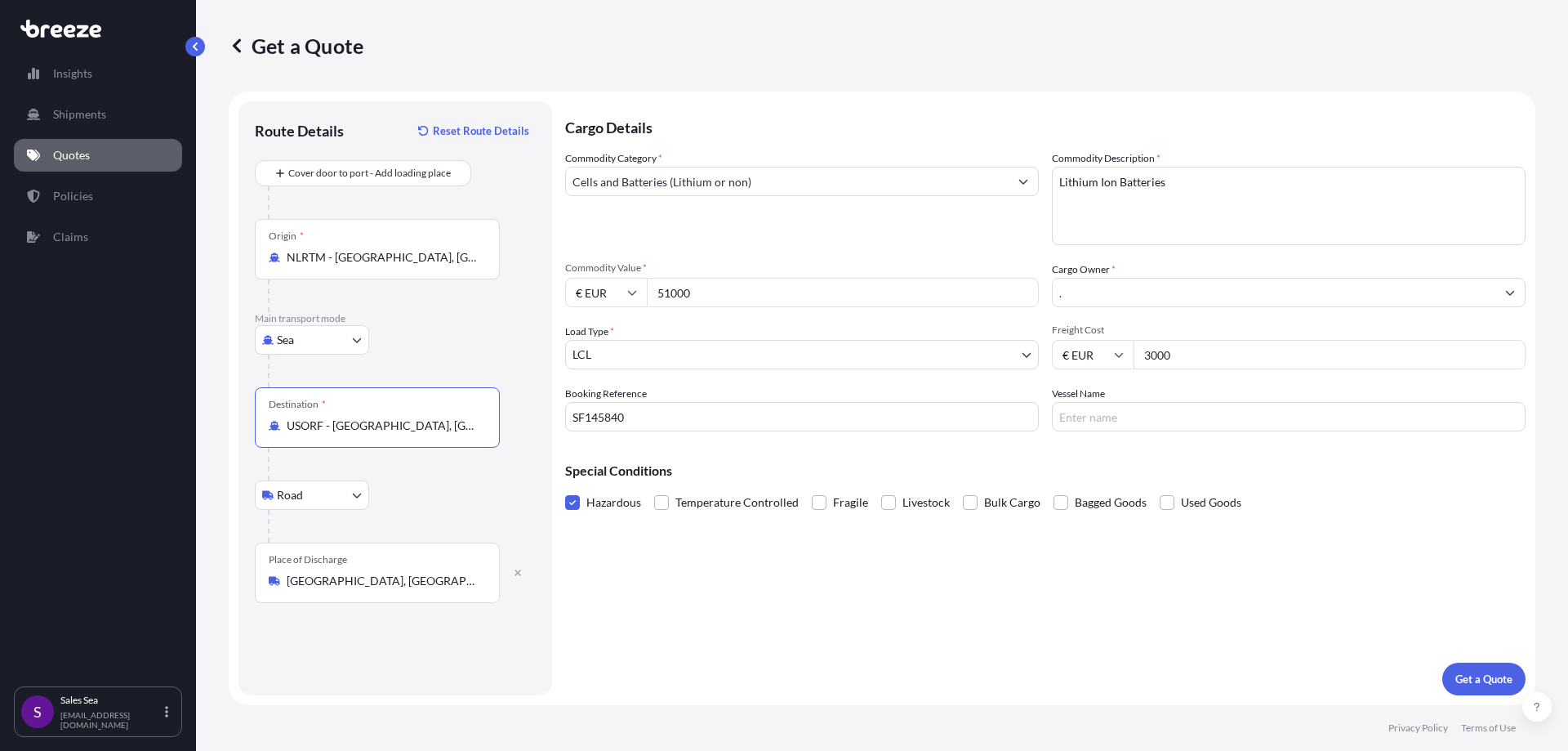
type input "USORF - [GEOGRAPHIC_DATA], [GEOGRAPHIC_DATA]"
click at [722, 590] on div "Cargo Details Commodity Category * Cells and Batteries (Lithium or non) Commodi…" at bounding box center [1045, 398] width 960 height 594
click at [1468, 673] on p "Get a Quote" at bounding box center [1484, 679] width 57 height 16
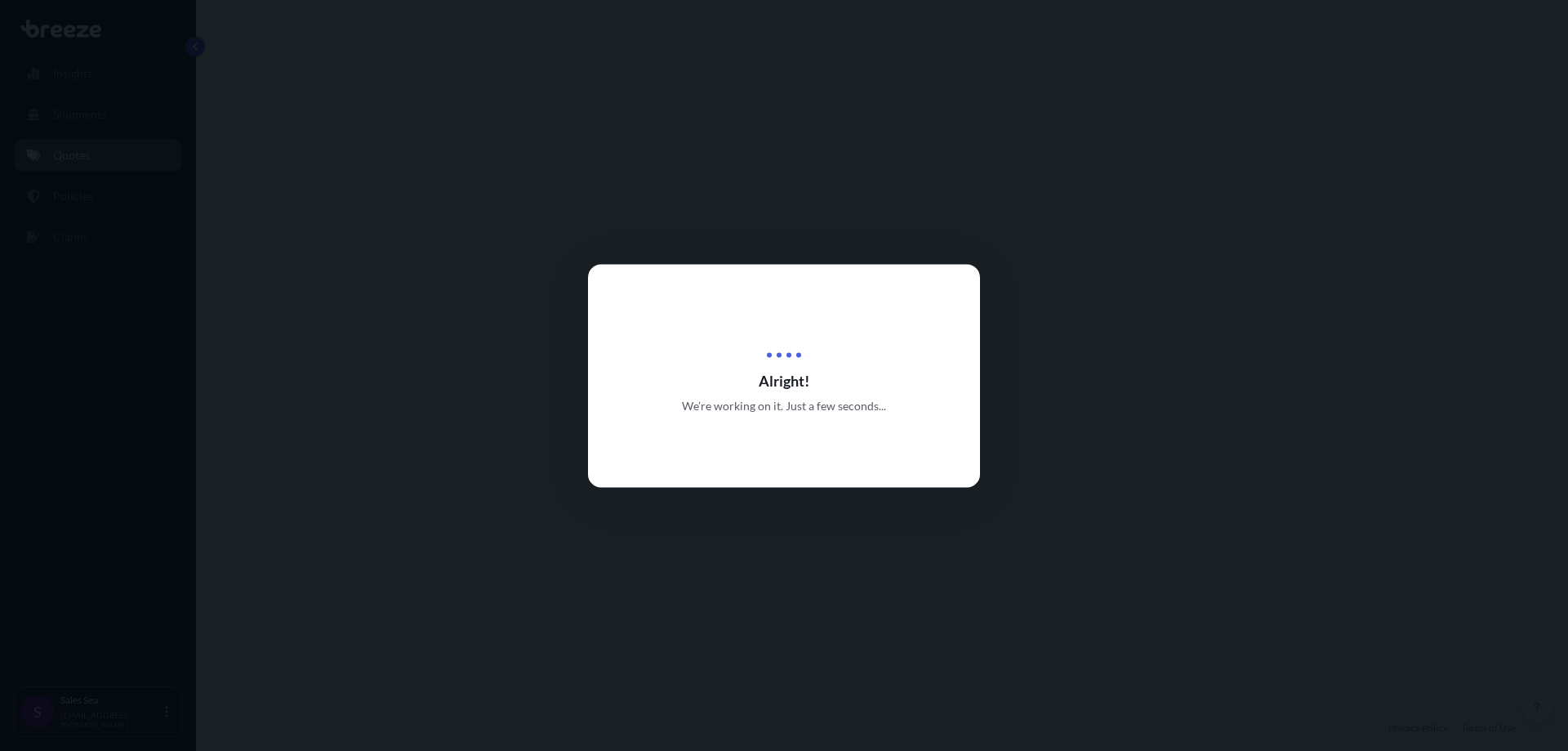
select select "Sea"
select select "Road"
select select "1"
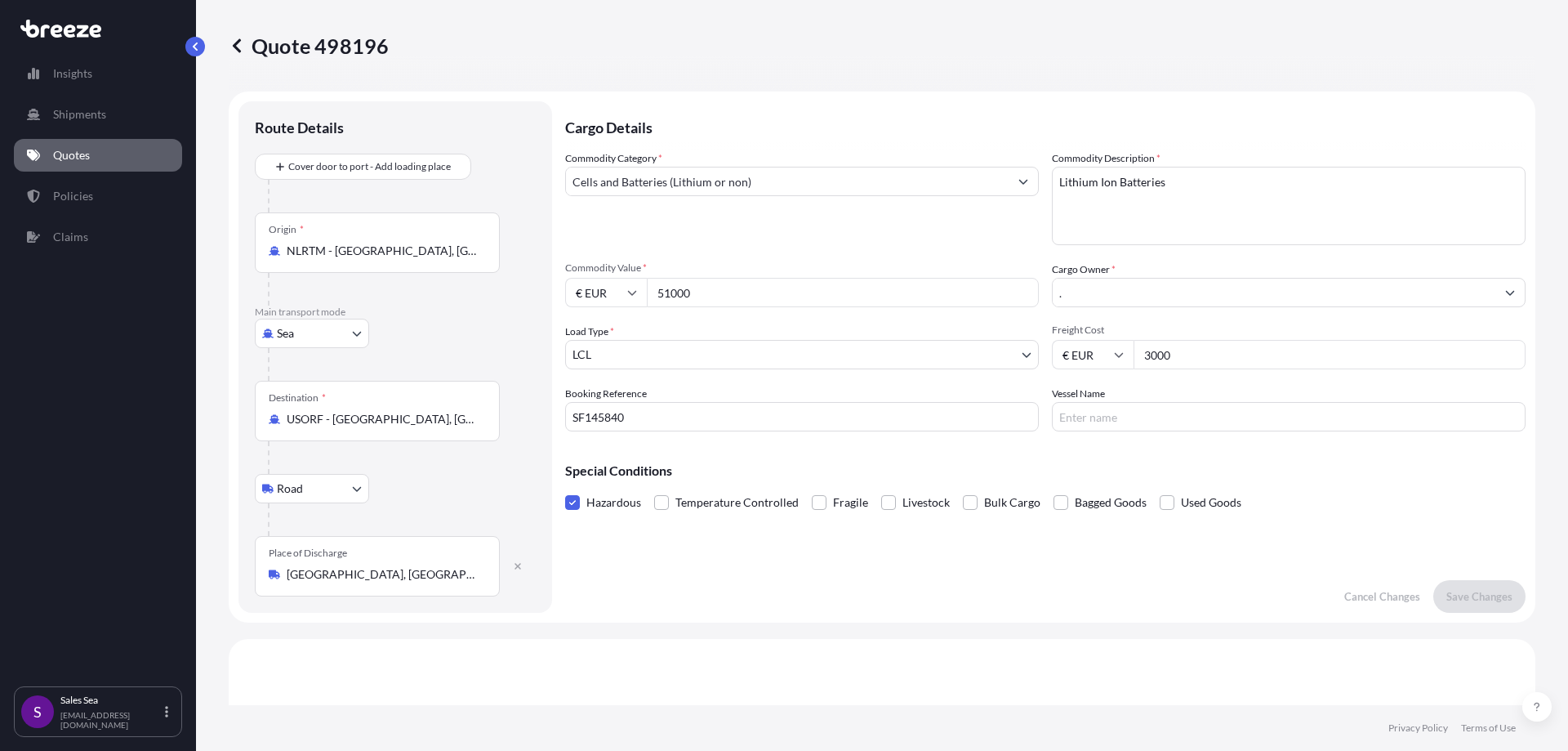
click at [388, 38] on div "Quote 498196" at bounding box center [882, 45] width 1307 height 26
drag, startPoint x: 407, startPoint y: 43, endPoint x: 386, endPoint y: 49, distance: 21.8
click at [386, 49] on div "Quote 498196" at bounding box center [882, 45] width 1307 height 26
copy p "Quote 498196"
click at [77, 203] on p "Policies" at bounding box center [73, 195] width 40 height 16
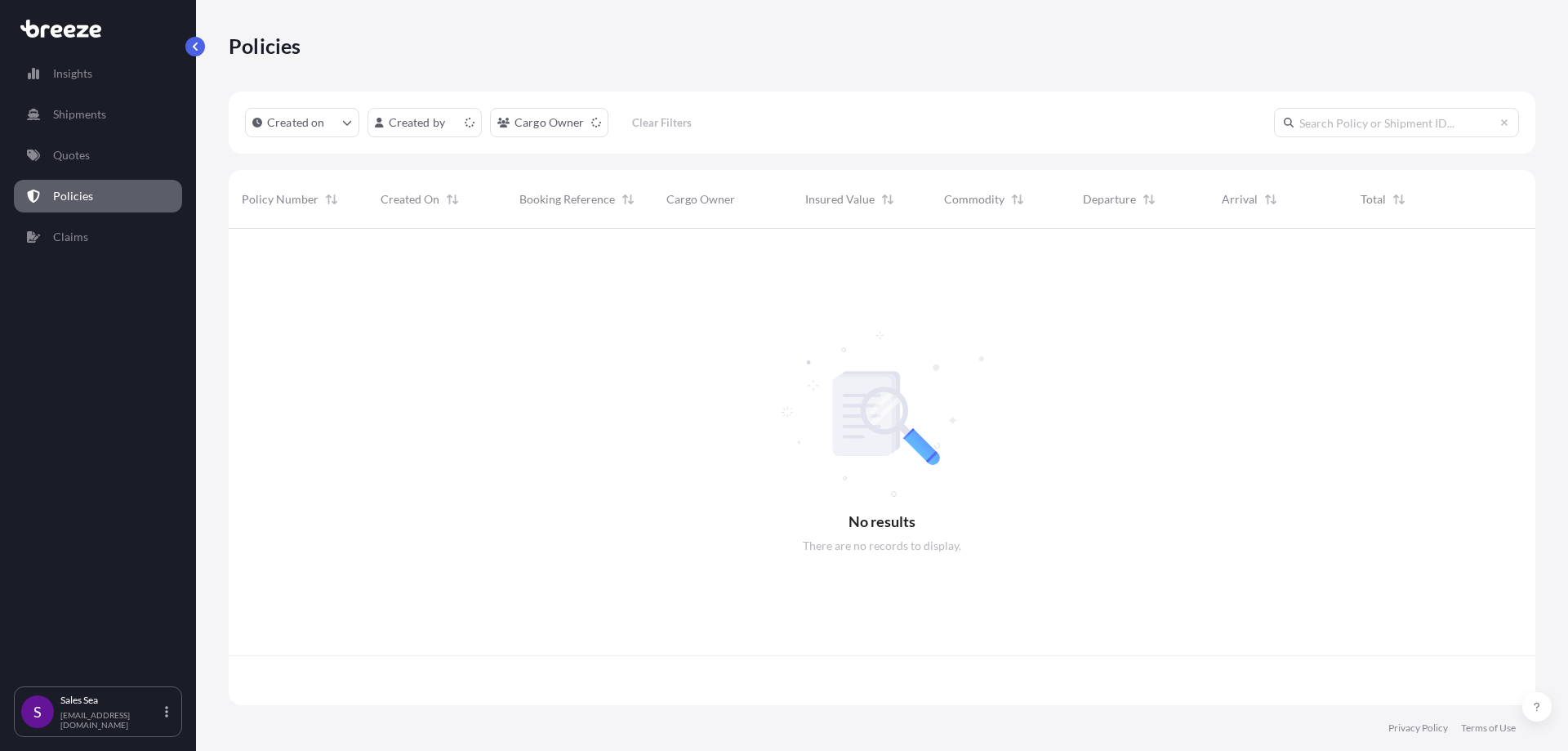
scroll to position [473, 1295]
click at [91, 172] on div "Insights Shipments Quotes Policies Claims" at bounding box center [98, 365] width 168 height 644
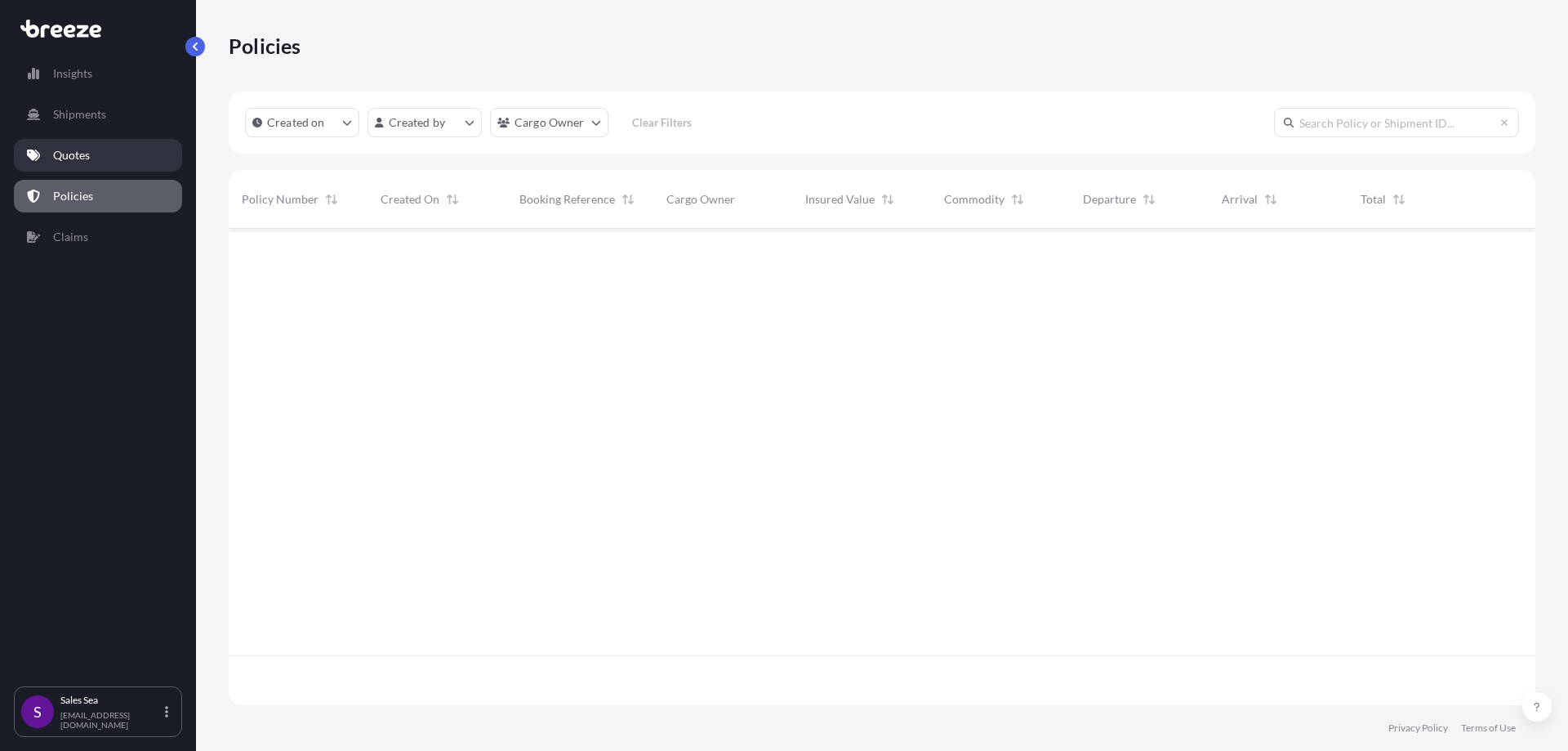
click at [84, 157] on p "Quotes" at bounding box center [71, 155] width 37 height 16
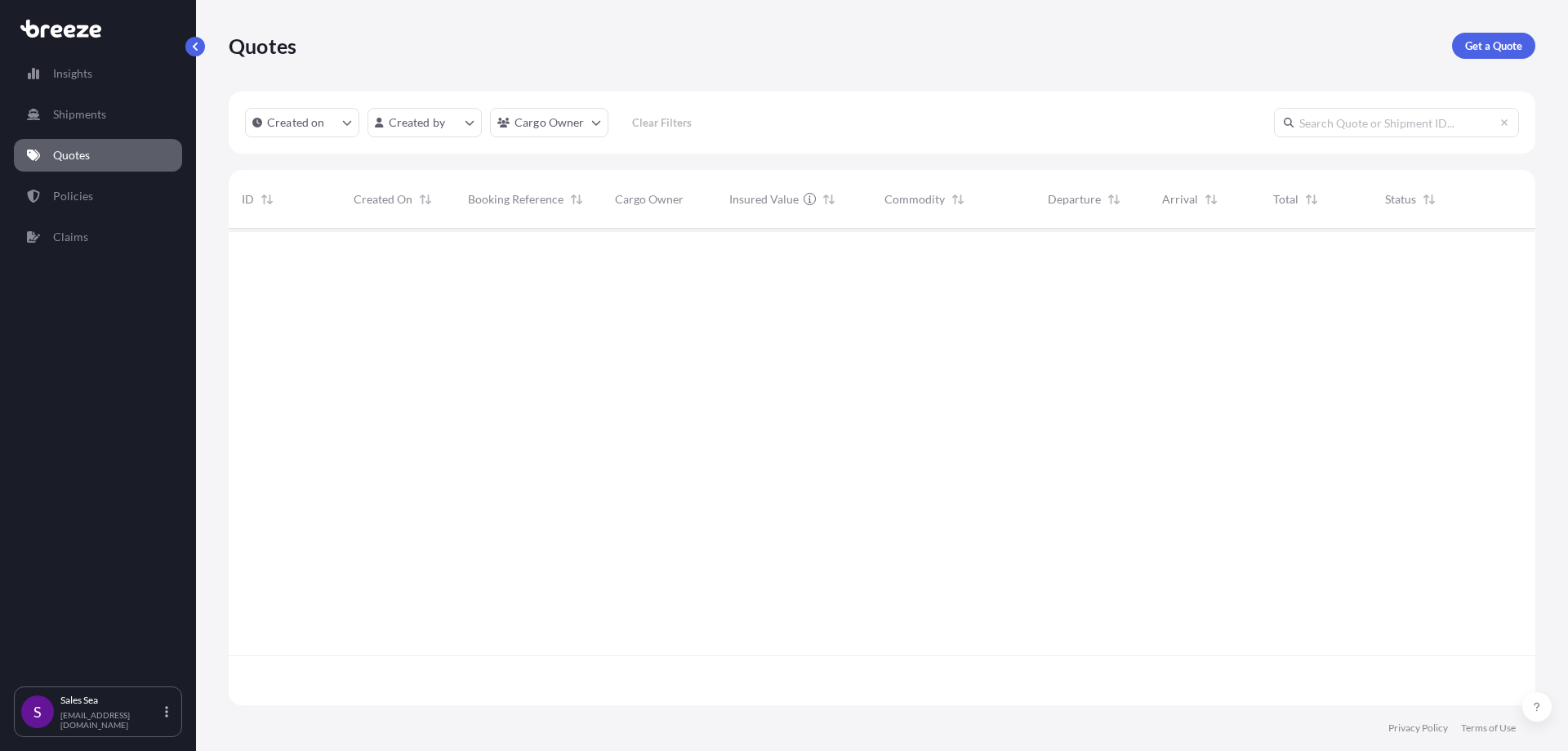
scroll to position [473, 1295]
